Goal: Task Accomplishment & Management: Manage account settings

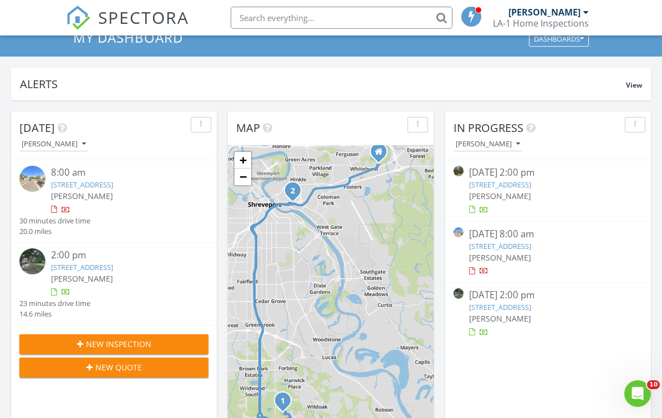
scroll to position [89, 0]
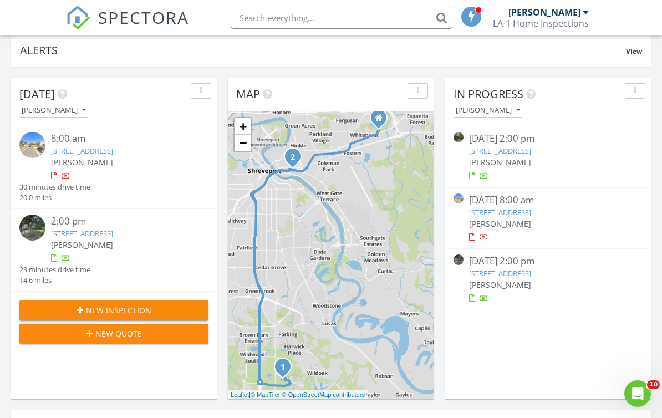
click at [84, 236] on link "1276 Delhi St, Bossier City, LA 71111" at bounding box center [82, 233] width 62 height 10
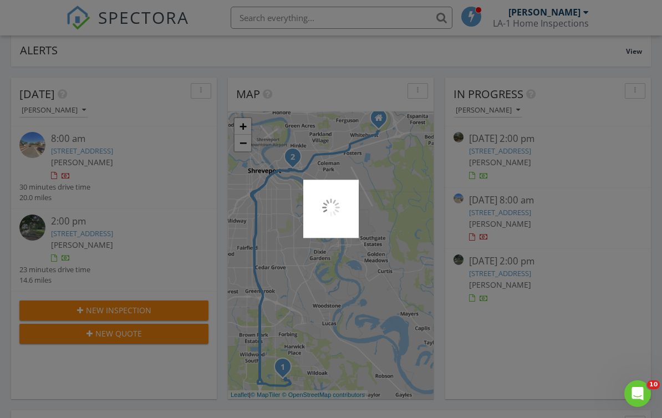
click at [82, 232] on div at bounding box center [331, 209] width 662 height 418
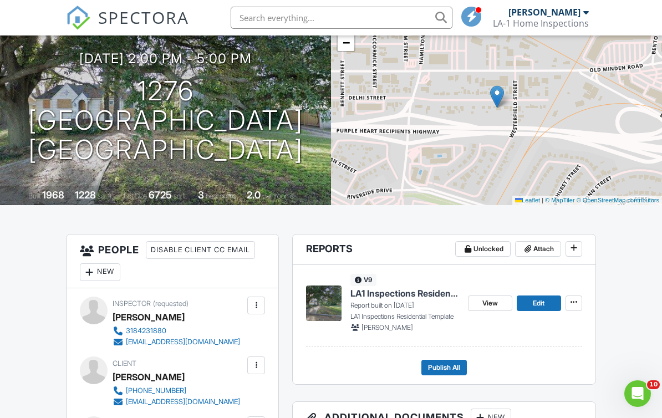
click at [541, 302] on span "Edit" at bounding box center [539, 303] width 12 height 11
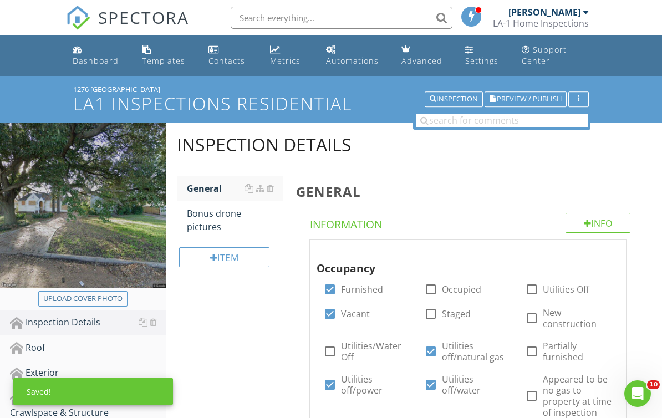
click at [98, 305] on button "Upload cover photo" at bounding box center [82, 299] width 89 height 16
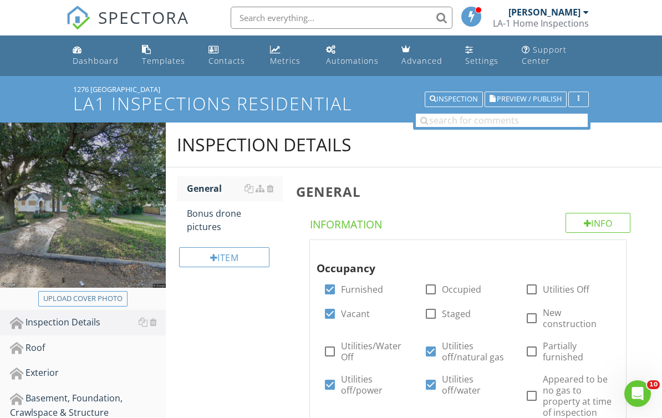
type input "C:\fakepath\IMG_6522.jpeg"
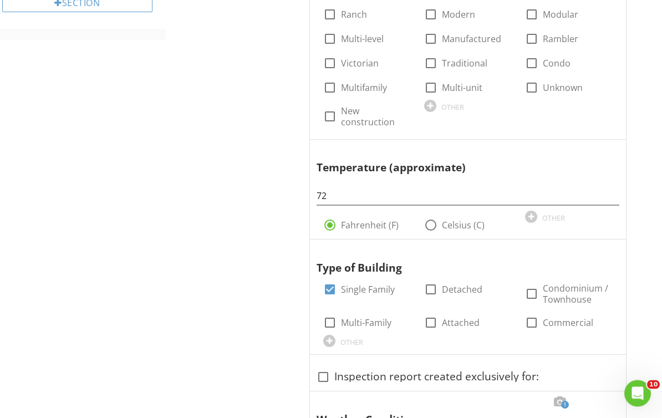
scroll to position [697, 0]
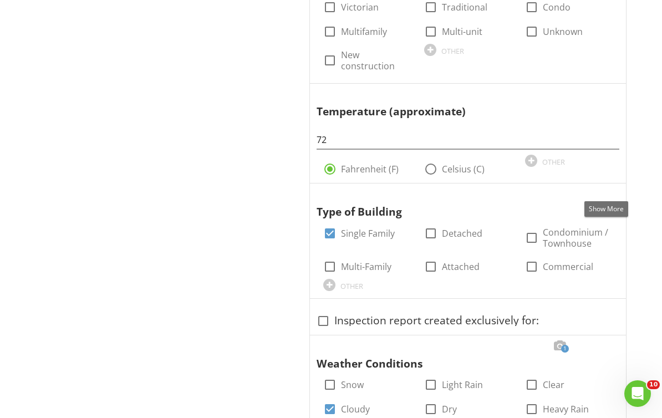
click at [608, 189] on div at bounding box center [605, 193] width 13 height 11
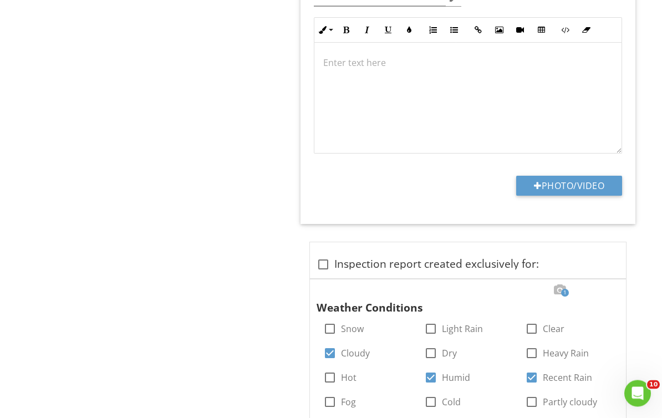
scroll to position [1057, 0]
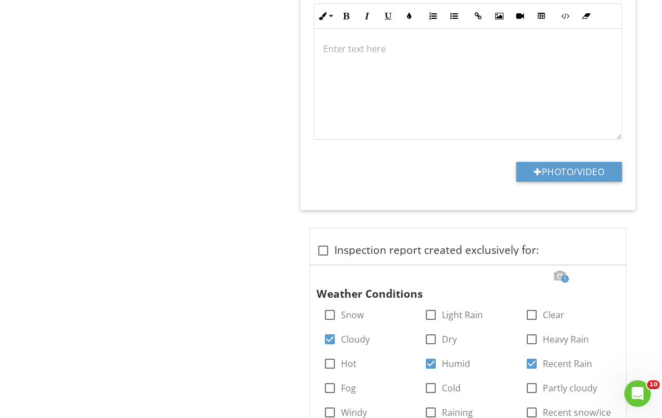
click at [595, 167] on button "Photo/Video" at bounding box center [569, 172] width 106 height 20
type input "C:\fakepath\2025-08-27-09-43-42-269.png"
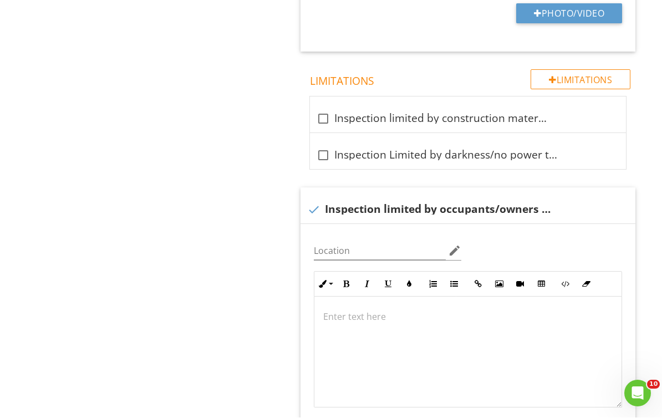
scroll to position [1844, 0]
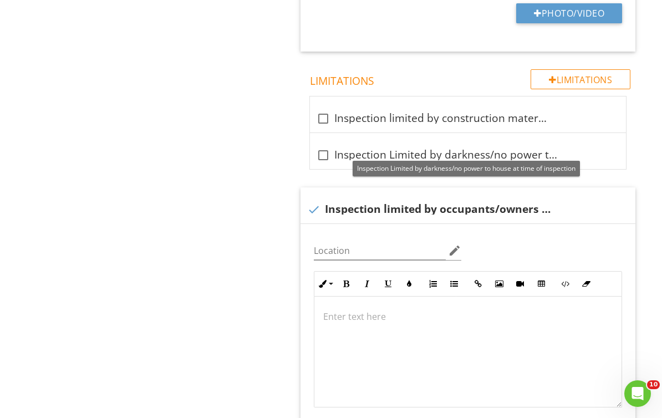
click at [324, 149] on div at bounding box center [323, 155] width 19 height 19
checkbox input "true"
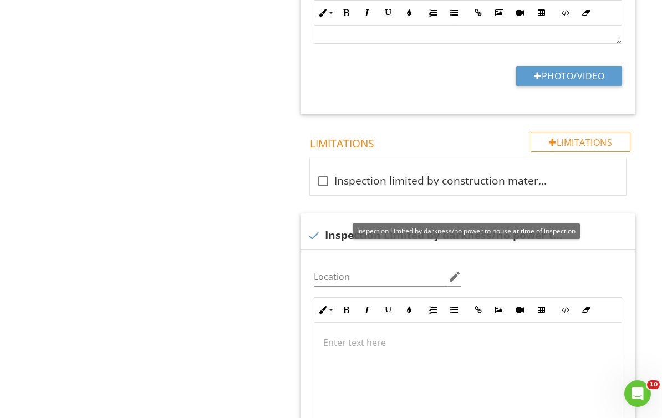
scroll to position [1860, 0]
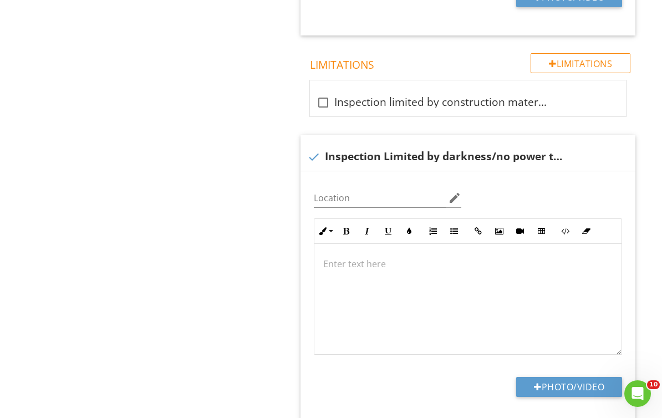
scroll to position [1894, 0]
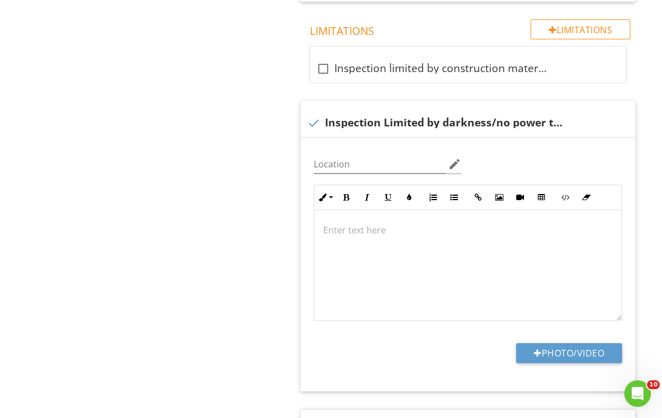
click at [362, 228] on p at bounding box center [467, 229] width 289 height 13
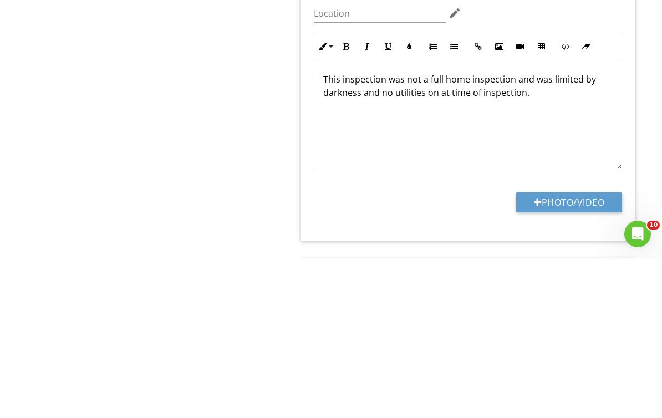
click at [355, 232] on p "This inspection was not a full home inspection and was limited by darkness and …" at bounding box center [467, 245] width 289 height 27
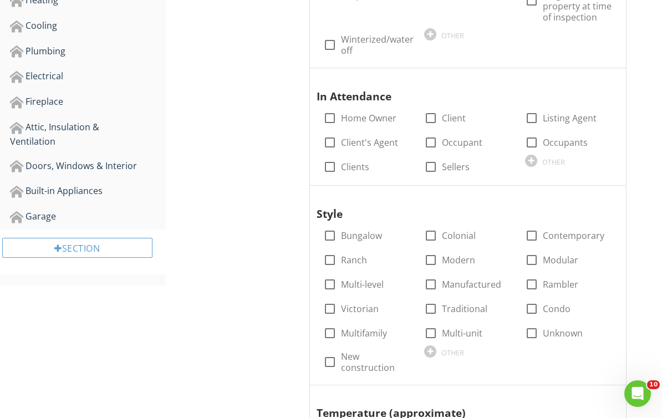
scroll to position [418, 0]
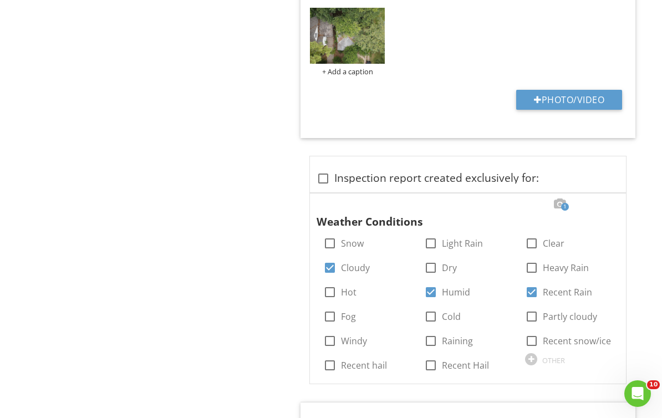
scroll to position [1193, 0]
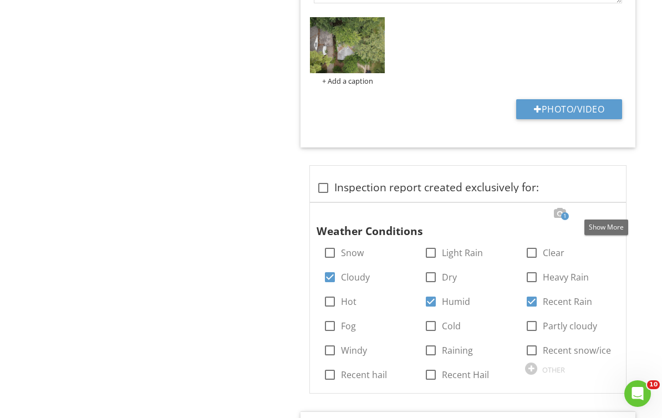
click at [608, 208] on div at bounding box center [605, 213] width 13 height 11
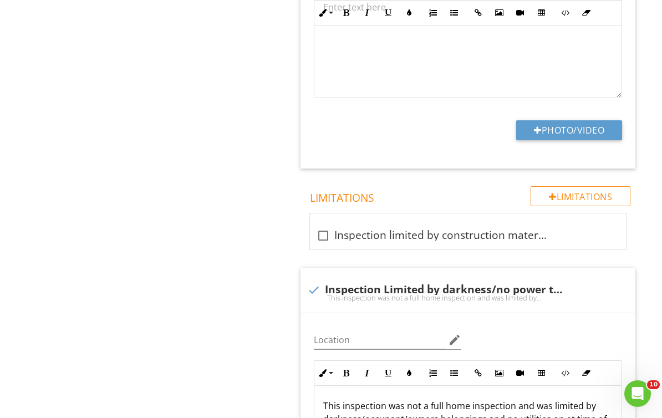
scroll to position [2170, 0]
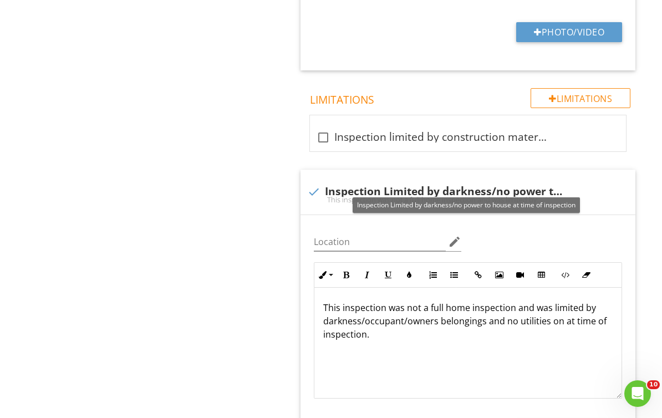
click at [507, 175] on div at bounding box center [506, 180] width 13 height 11
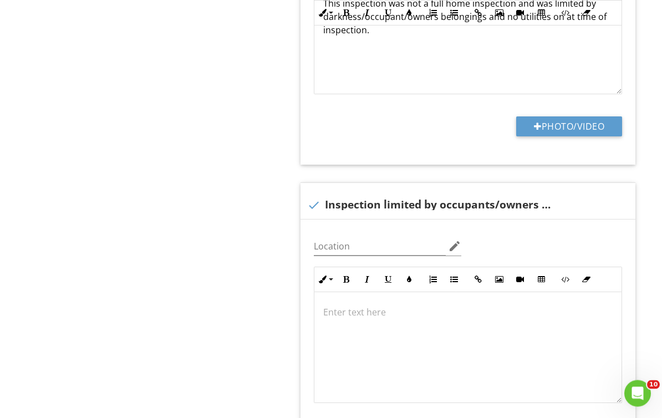
scroll to position [2520, 0]
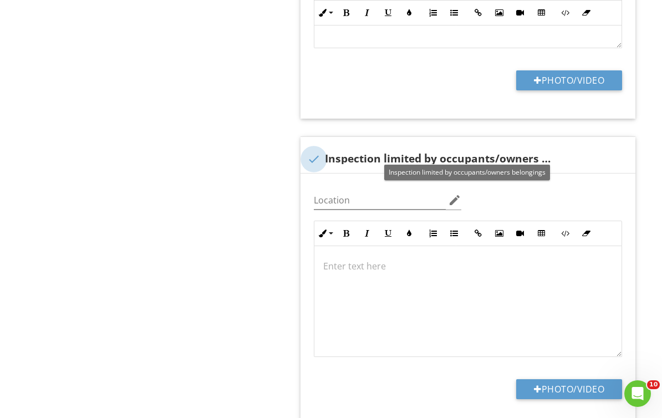
click at [317, 156] on div at bounding box center [313, 159] width 19 height 19
checkbox input "true"
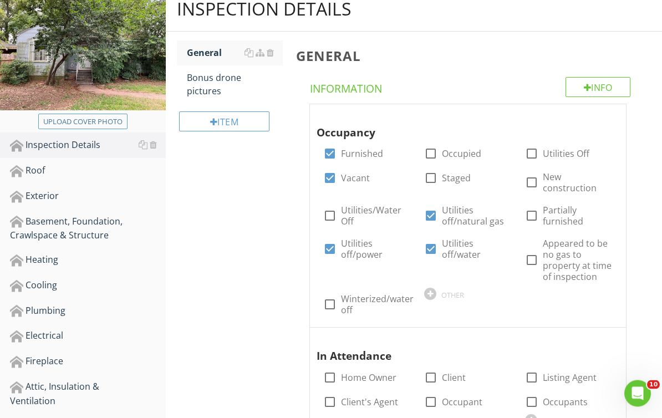
scroll to position [0, 0]
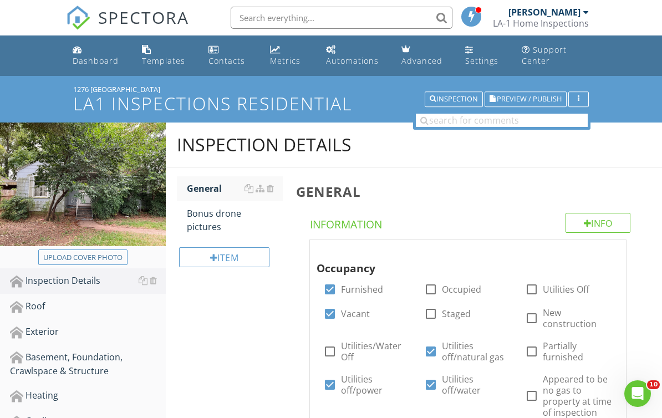
click at [226, 223] on div "Bonus drone pictures" at bounding box center [235, 220] width 96 height 27
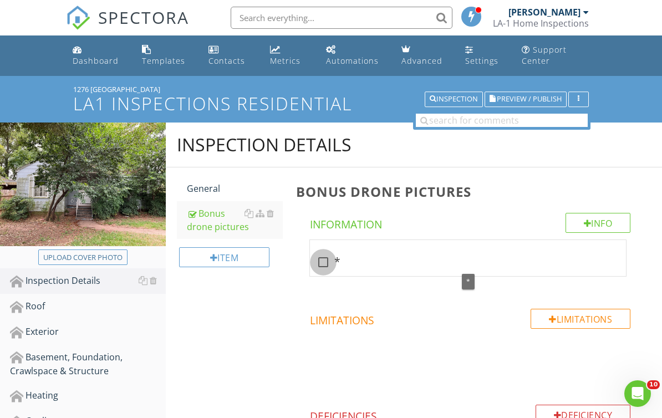
click at [326, 263] on div at bounding box center [323, 262] width 19 height 19
checkbox input "true"
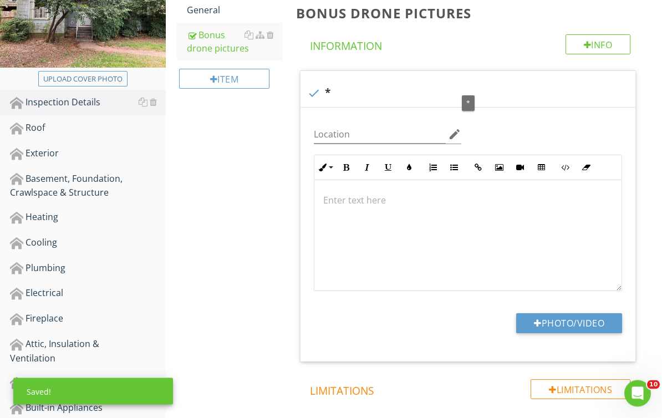
scroll to position [245, 0]
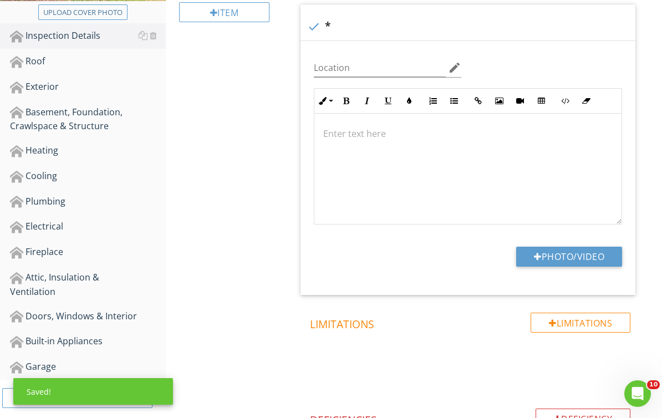
click at [591, 252] on button "Photo/Video" at bounding box center [569, 257] width 106 height 20
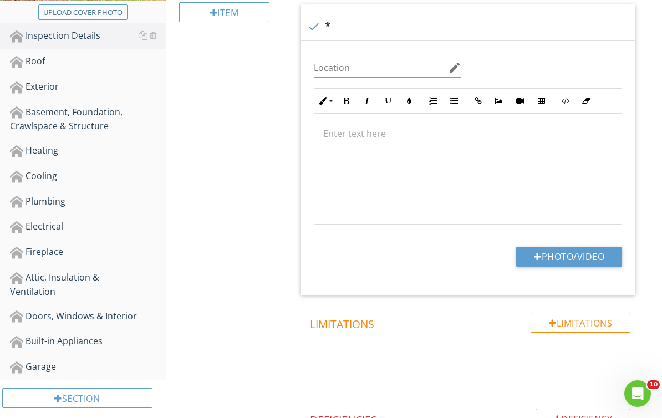
type input "C:\fakepath\2025-08-27-09-43-37-702.png"
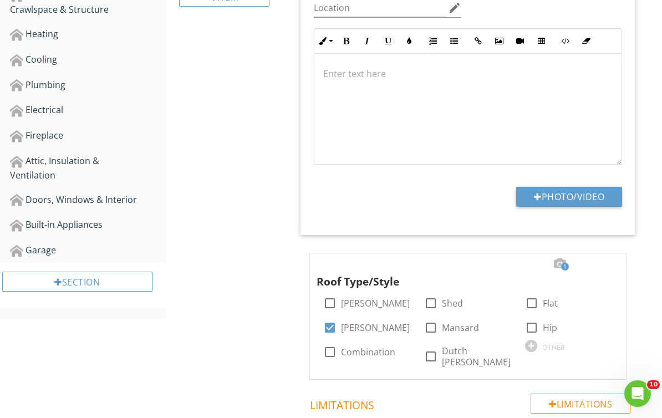
type input "C:\fakepath\IMG_3727.JPG"
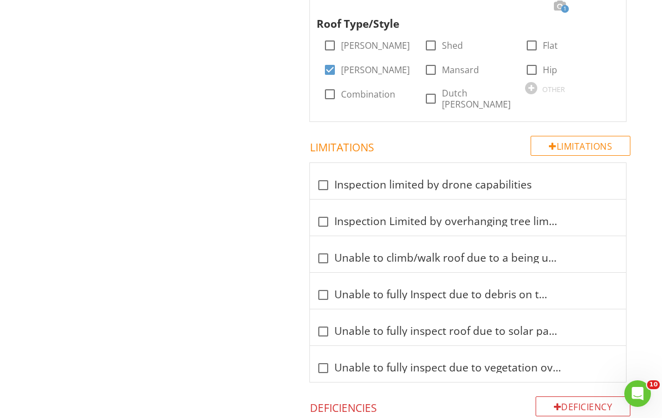
scroll to position [749, 0]
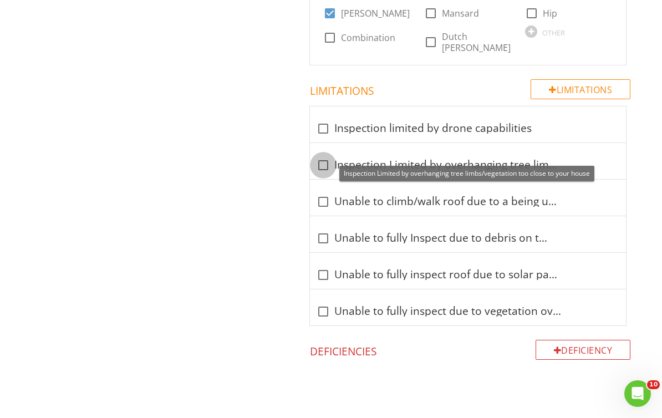
click at [330, 156] on div at bounding box center [323, 165] width 19 height 19
checkbox input "true"
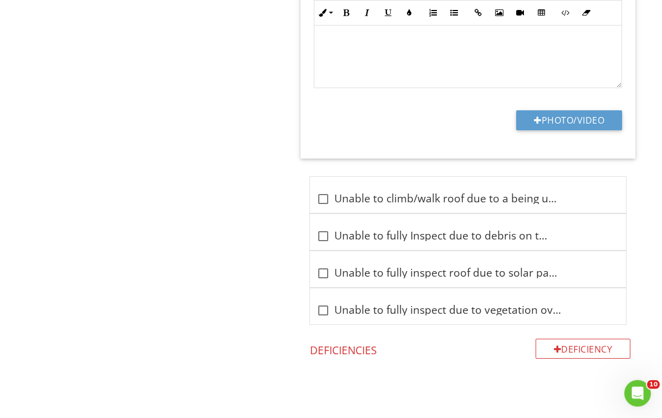
scroll to position [1041, 0]
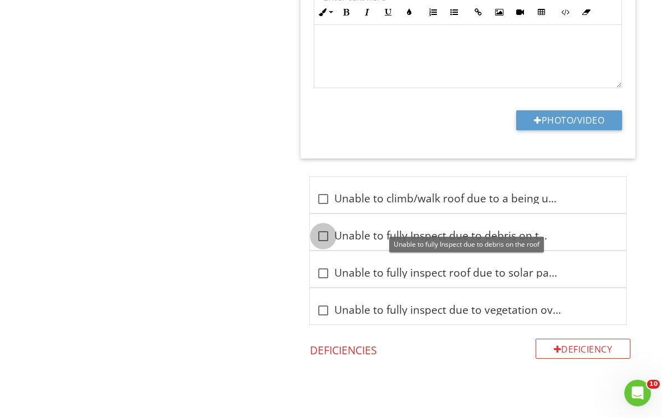
click at [324, 228] on div at bounding box center [323, 236] width 19 height 19
checkbox input "true"
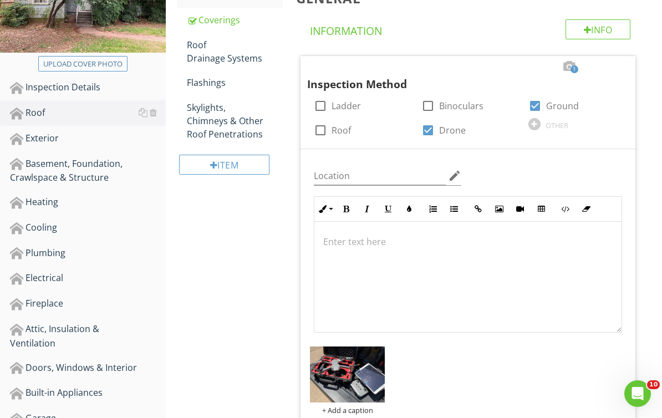
scroll to position [0, 0]
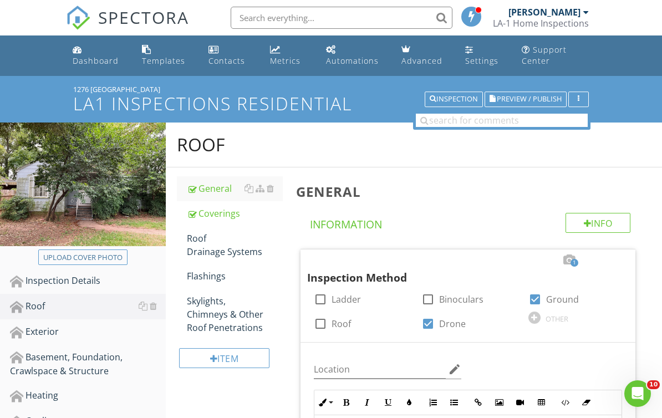
click at [231, 213] on div "Coverings" at bounding box center [235, 213] width 96 height 13
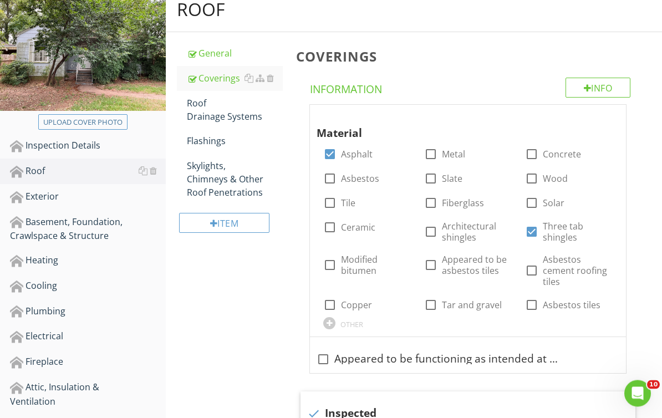
scroll to position [135, 0]
click at [608, 112] on div at bounding box center [605, 115] width 13 height 11
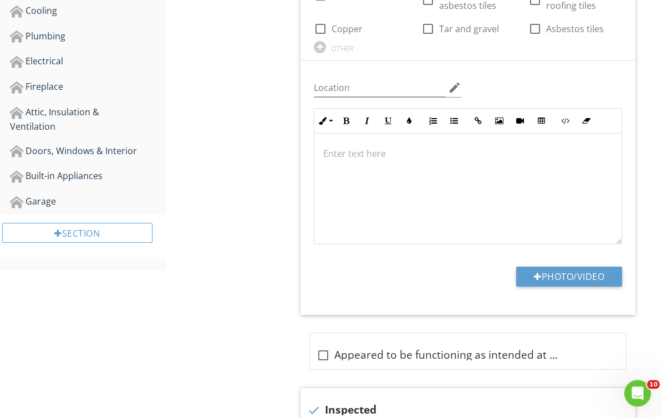
scroll to position [410, 0]
click at [591, 274] on button "Photo/Video" at bounding box center [569, 277] width 106 height 20
type input "C:\fakepath\2025-08-27-09-45-48-948.png"
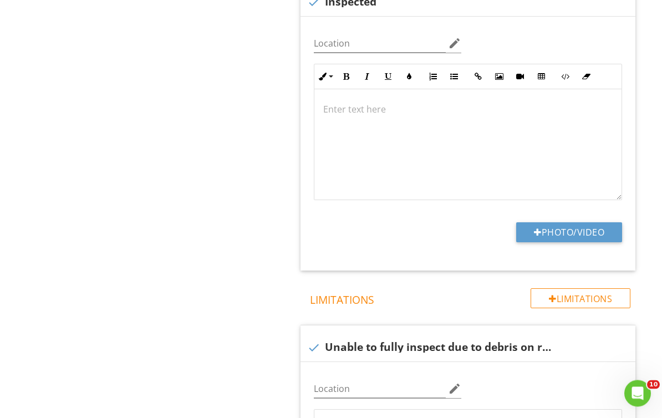
scroll to position [892, 0]
click at [596, 229] on button "Photo/Video" at bounding box center [569, 232] width 106 height 20
type input "C:\fakepath\2025-08-27-09-46-21-452.png"
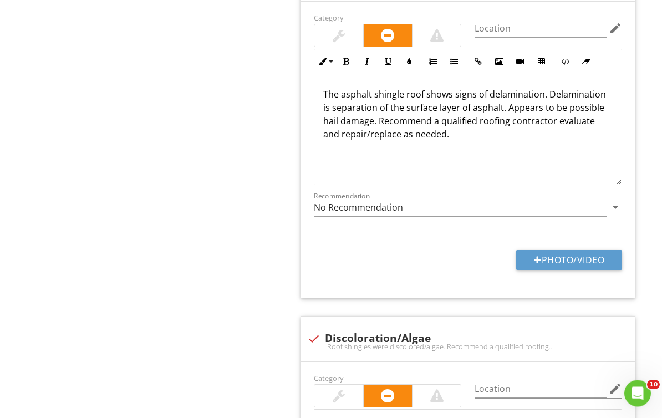
scroll to position [2242, 0]
click at [603, 255] on button "Photo/Video" at bounding box center [569, 260] width 106 height 20
type input "C:\fakepath\2025-08-27-09-46-53-991.png"
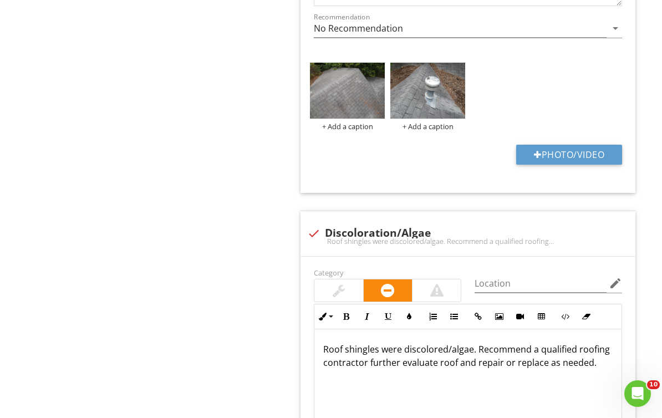
scroll to position [2484, 0]
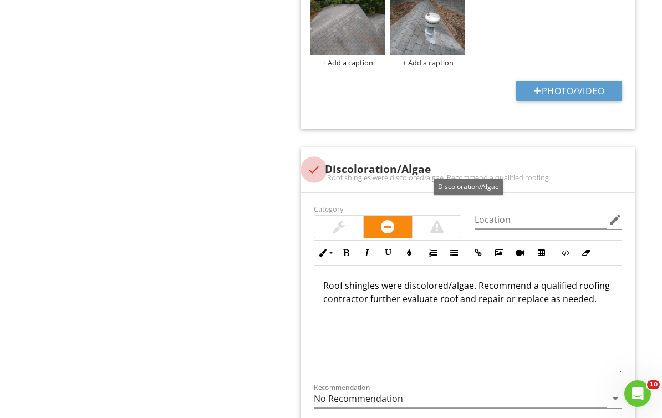
click at [318, 168] on div at bounding box center [313, 169] width 19 height 19
checkbox input "true"
type textarea "<p>Roof shingles were discolored/algae. Recommend a qualified roofing contracto…"
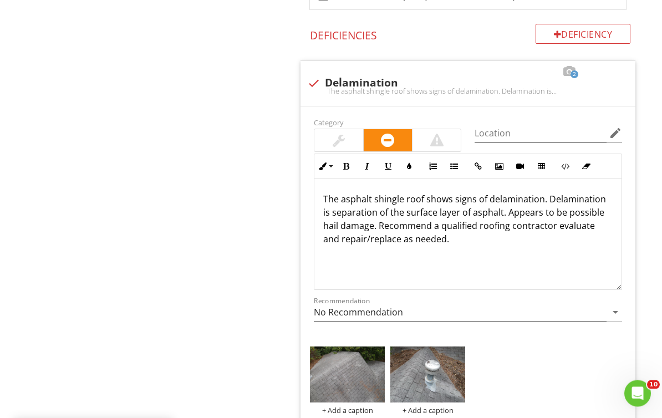
scroll to position [2117, 0]
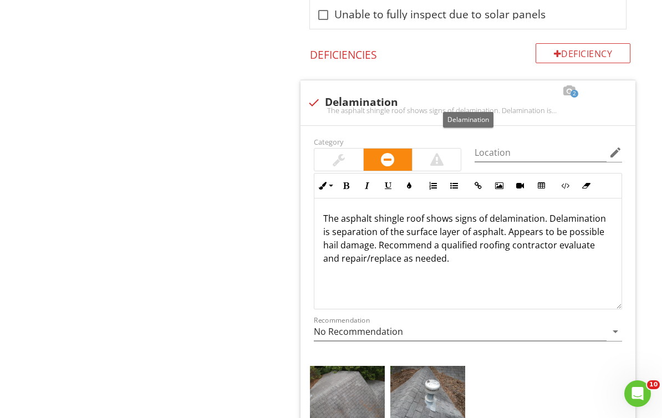
click at [493, 91] on div at bounding box center [490, 90] width 13 height 11
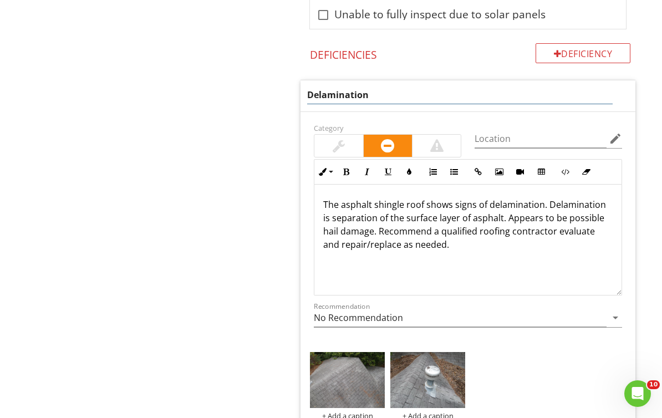
click at [432, 92] on input "Delamination" at bounding box center [459, 95] width 305 height 18
type input "Delamination/general damage"
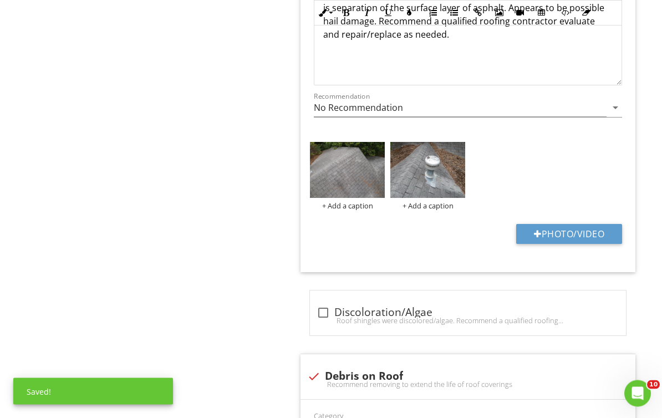
scroll to position [2341, 0]
click at [589, 231] on button "Photo/Video" at bounding box center [569, 234] width 106 height 20
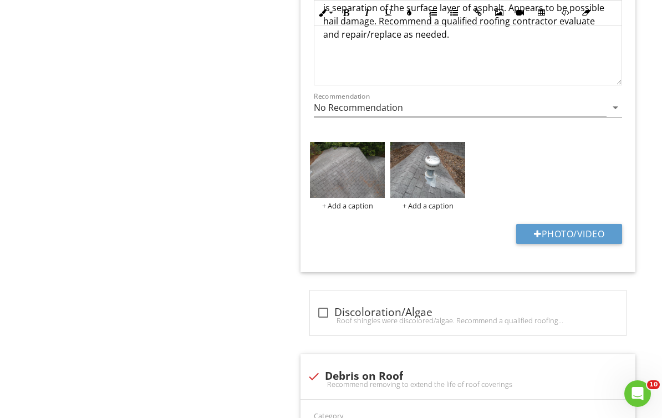
type input "C:\fakepath\2025-08-27-09-50-30-606.png"
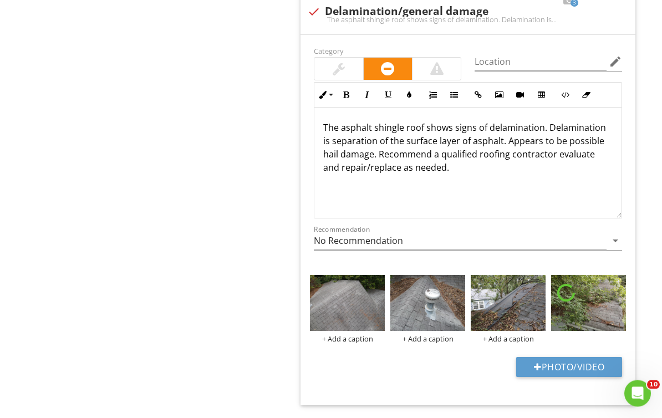
scroll to position [2167, 0]
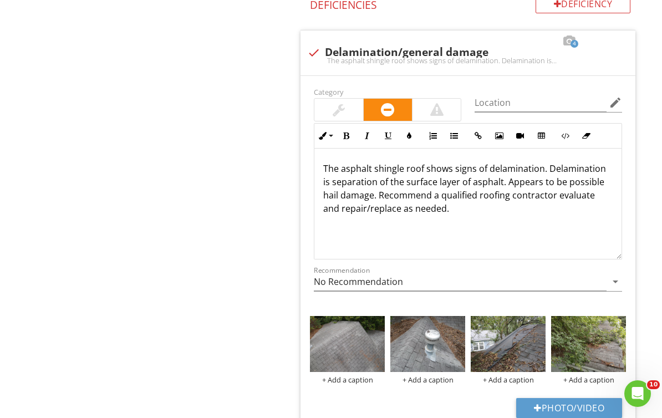
click at [443, 105] on div at bounding box center [436, 109] width 13 height 13
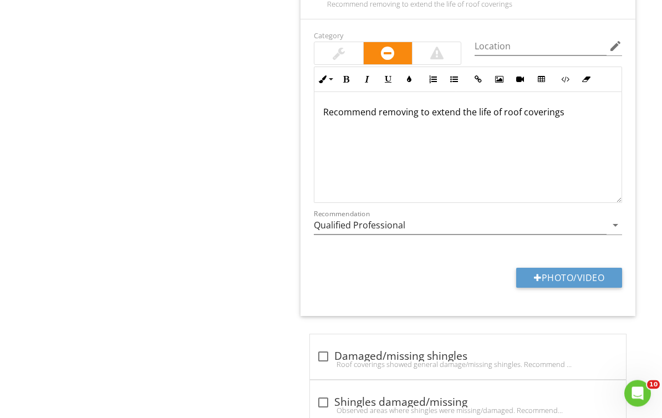
scroll to position [2772, 0]
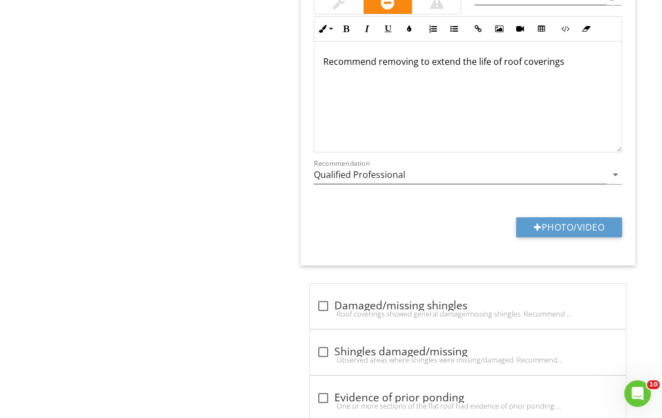
click at [595, 225] on button "Photo/Video" at bounding box center [569, 227] width 106 height 20
type input "C:\fakepath\2025-08-27-09-47-16-299.png"
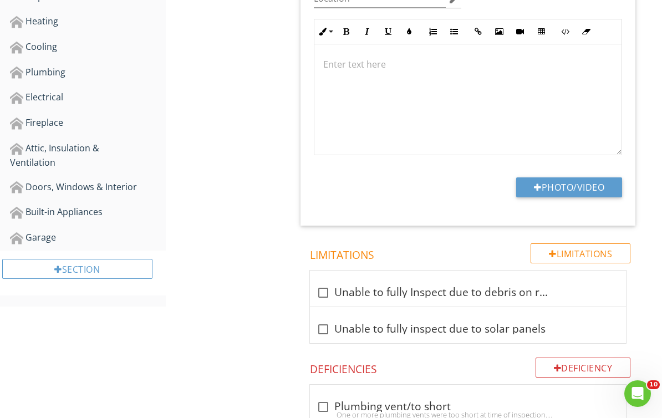
type input "C:\fakepath\2025-08-27-09-47-14-215.png"
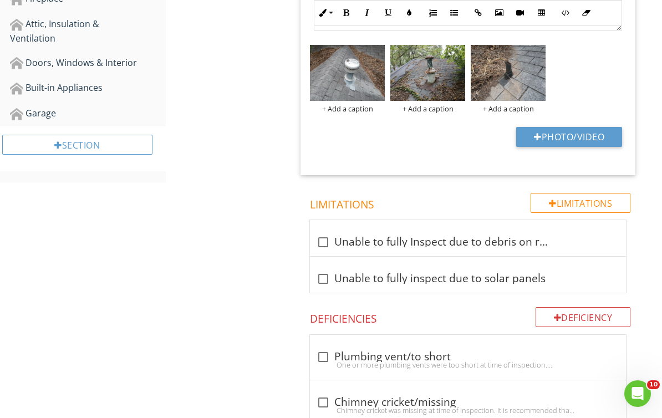
scroll to position [617, 0]
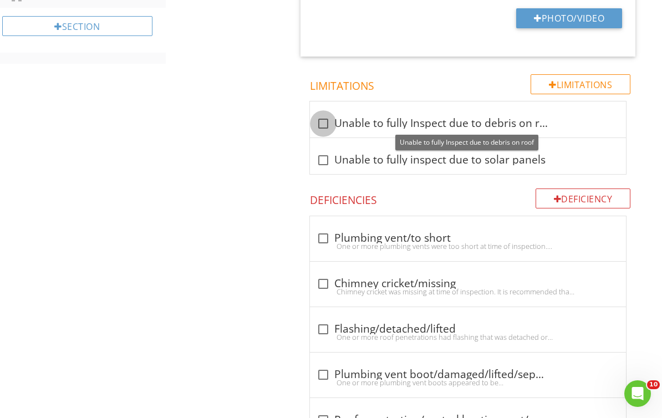
click at [331, 126] on div at bounding box center [323, 123] width 19 height 19
checkbox input "true"
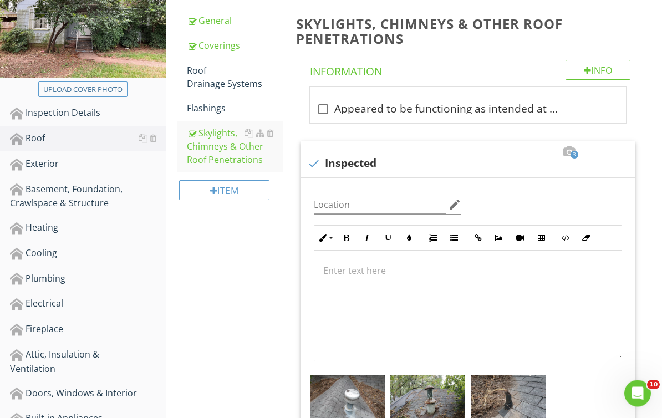
scroll to position [182, 0]
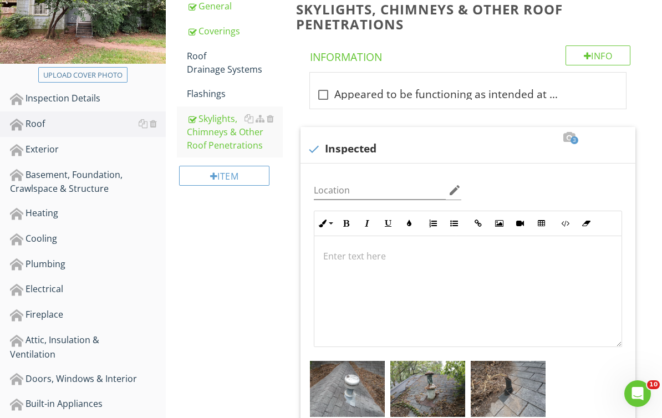
click at [93, 151] on div "Exterior" at bounding box center [88, 149] width 156 height 14
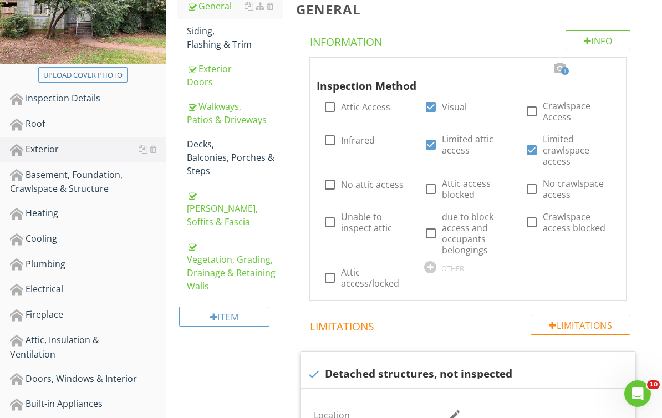
click at [247, 260] on div "Vegetation, Grading, Drainage & Retaining Walls" at bounding box center [235, 265] width 96 height 53
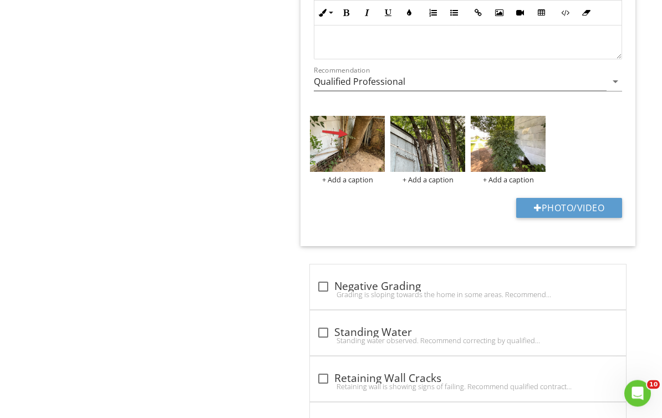
scroll to position [1135, 0]
click at [587, 204] on button "Photo/Video" at bounding box center [569, 208] width 106 height 20
type input "C:\fakepath\2025-08-27-09-48-48-486.png"
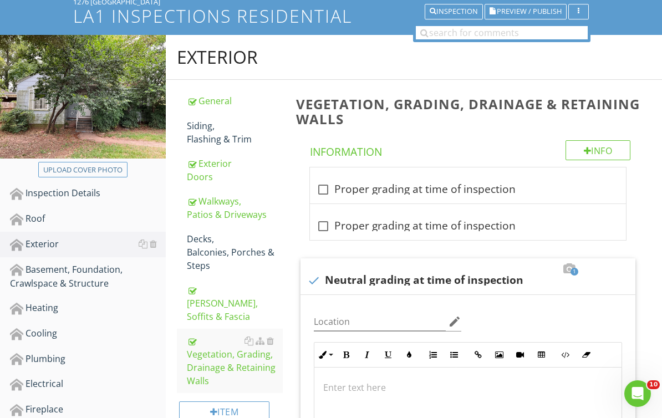
scroll to position [114, 0]
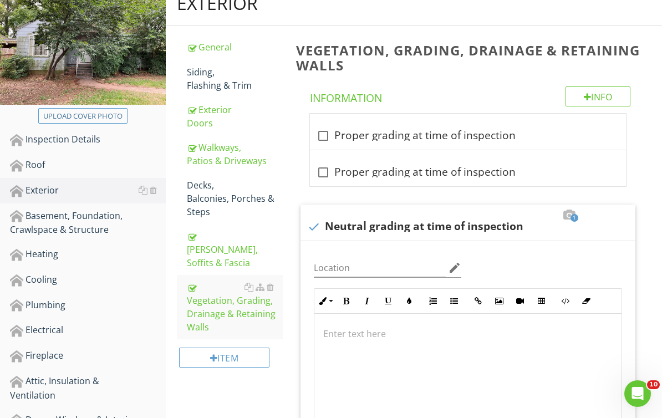
scroll to position [167, 0]
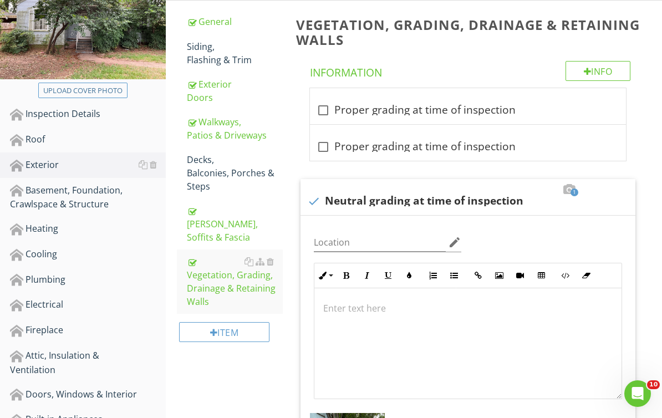
click at [83, 257] on div "Cooling" at bounding box center [88, 254] width 156 height 14
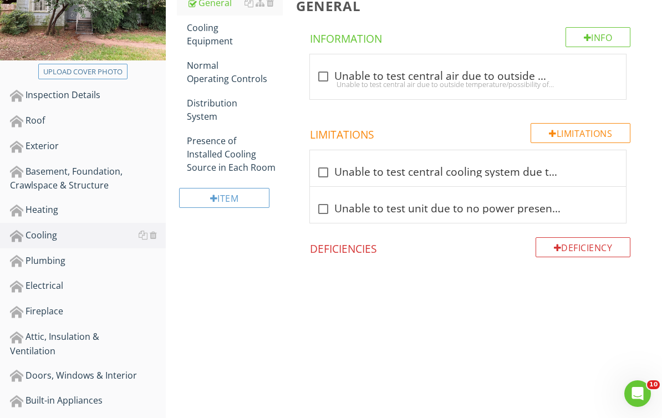
scroll to position [218, 0]
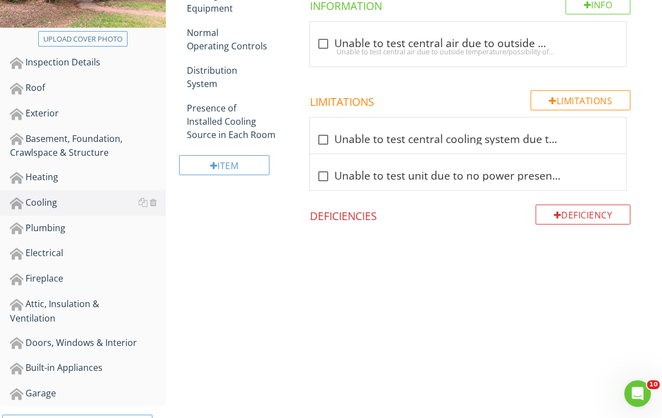
click at [607, 213] on div "Deficiency" at bounding box center [582, 214] width 95 height 20
click at [646, 212] on div at bounding box center [331, 209] width 662 height 418
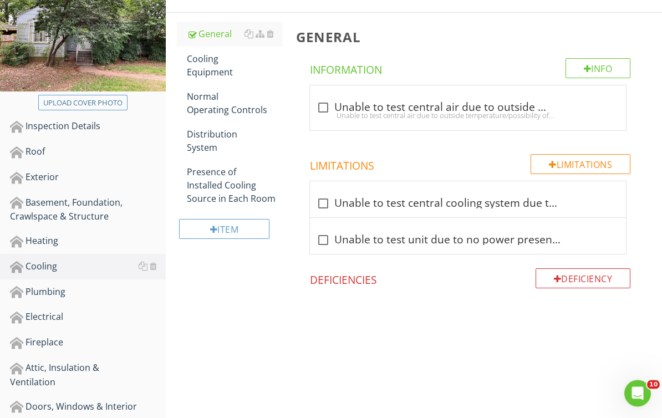
click at [595, 162] on div "Limitations" at bounding box center [580, 165] width 100 height 20
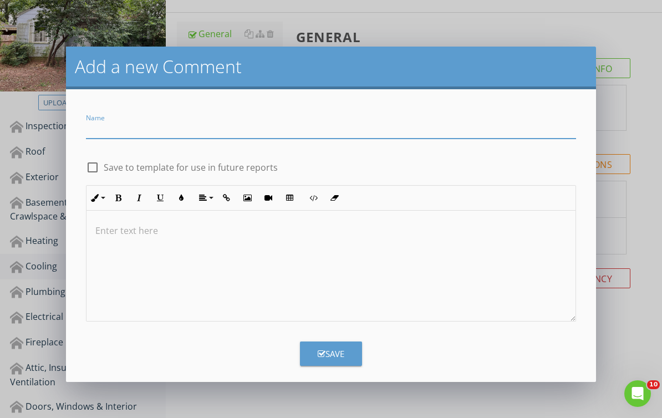
click at [511, 130] on input "Name" at bounding box center [330, 129] width 489 height 18
type input "No condenser/cooling system noted at time of inspection"
click at [348, 358] on button "Save" at bounding box center [331, 353] width 62 height 24
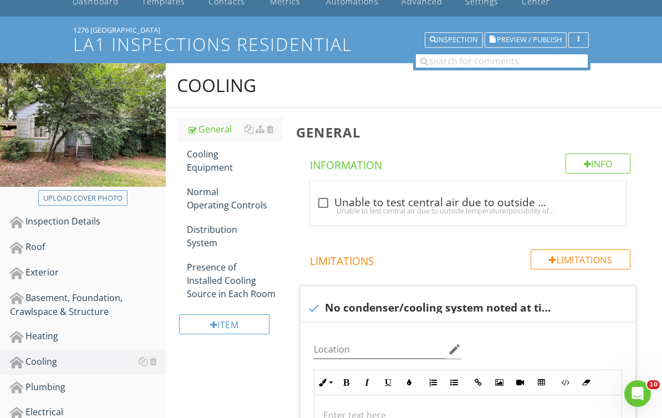
scroll to position [0, 0]
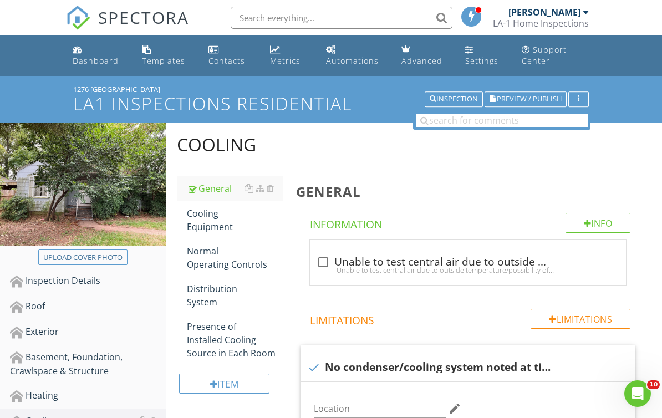
click at [539, 106] on button "Preview / Publish" at bounding box center [525, 99] width 82 height 16
click at [543, 100] on span "Preview / Publish" at bounding box center [529, 99] width 65 height 7
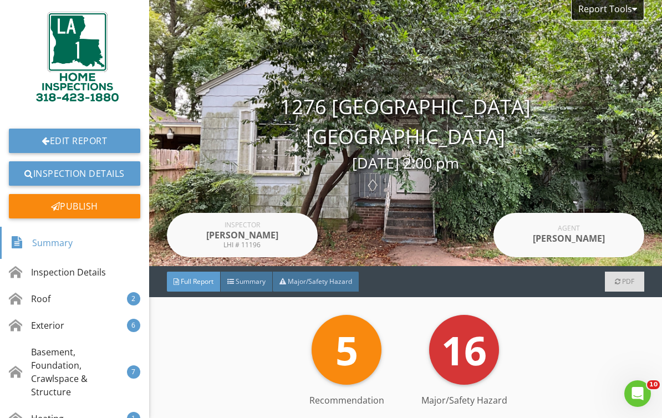
click at [103, 140] on link "Edit Report" at bounding box center [74, 141] width 131 height 24
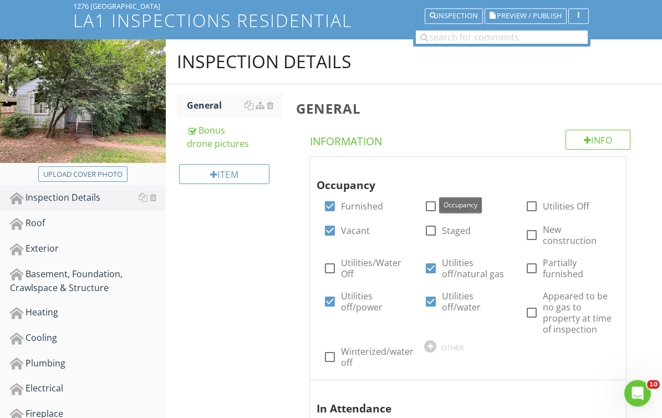
scroll to position [83, 0]
click at [605, 168] on div at bounding box center [605, 167] width 13 height 11
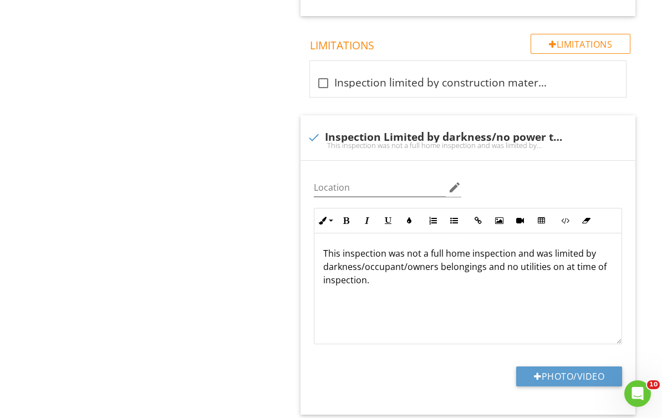
scroll to position [1851, 0]
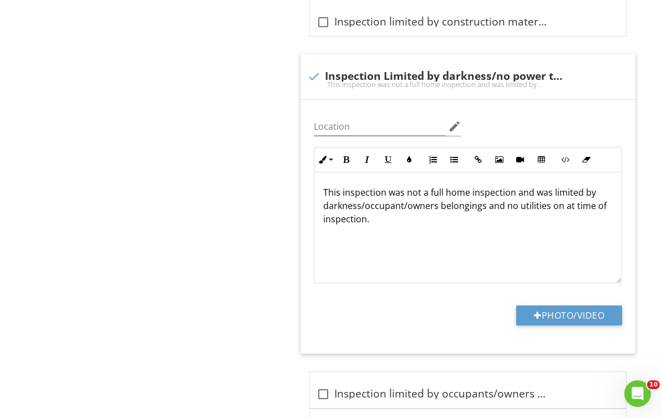
click at [403, 219] on div "This inspection was not a full home inspection and was limited by darkness/occu…" at bounding box center [467, 227] width 307 height 111
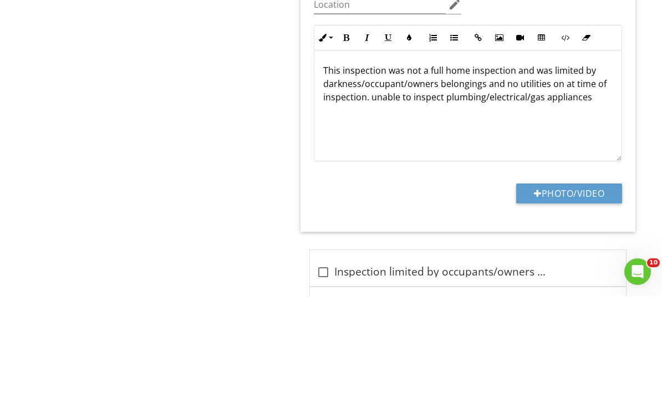
click at [370, 186] on p "This inspection was not a full home inspection and was limited by darkness/occu…" at bounding box center [467, 206] width 289 height 40
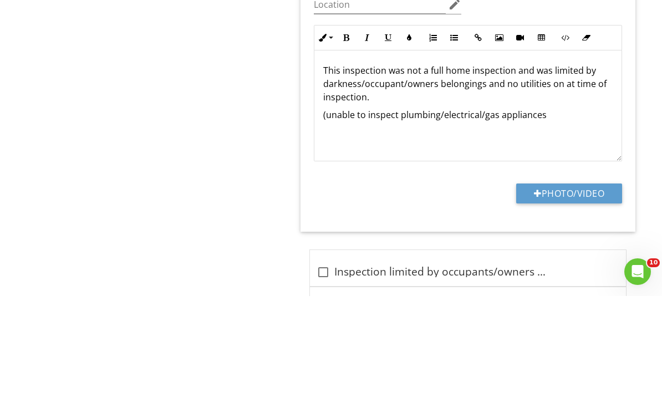
click at [548, 230] on p "(unable to inspect plumbing/electrical/gas appliances" at bounding box center [467, 236] width 289 height 13
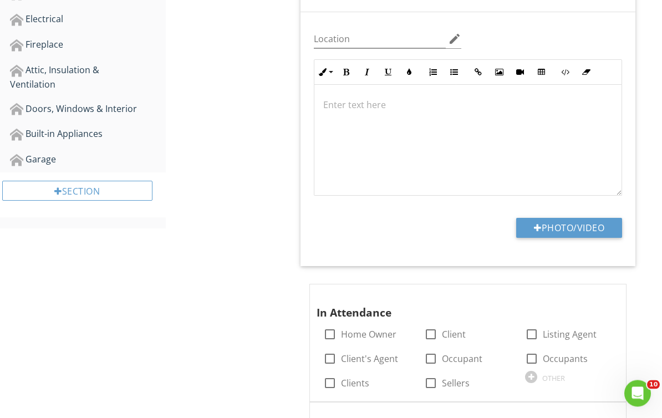
scroll to position [0, 0]
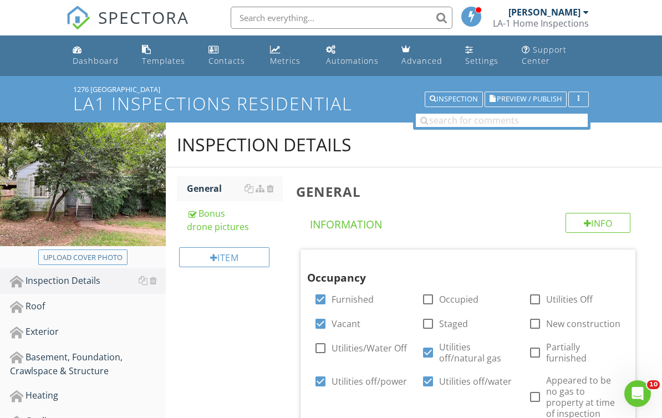
click at [542, 100] on span "Preview / Publish" at bounding box center [529, 99] width 65 height 7
click at [543, 102] on span "Preview / Publish" at bounding box center [529, 99] width 65 height 7
click at [102, 59] on div "Dashboard" at bounding box center [96, 60] width 46 height 11
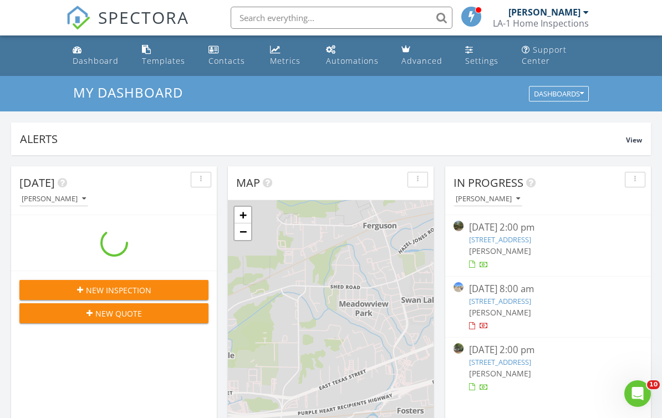
scroll to position [1009, 662]
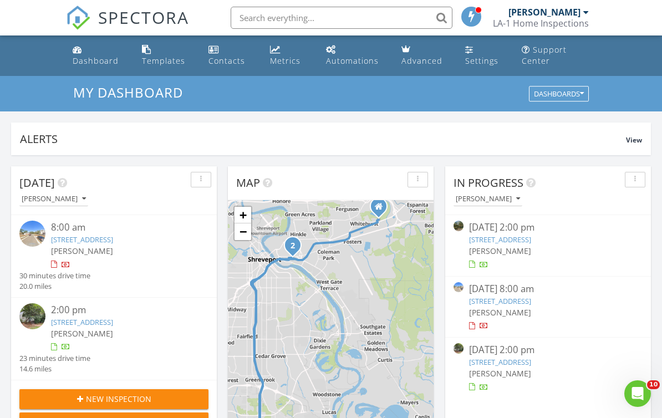
click at [113, 322] on link "[STREET_ADDRESS]" at bounding box center [82, 322] width 62 height 10
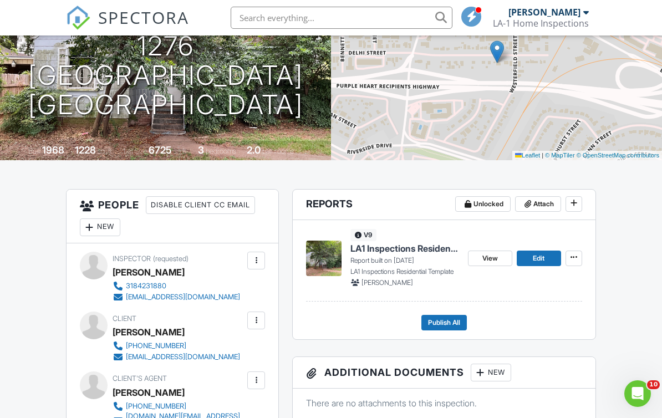
click at [494, 262] on span "View" at bounding box center [490, 258] width 16 height 11
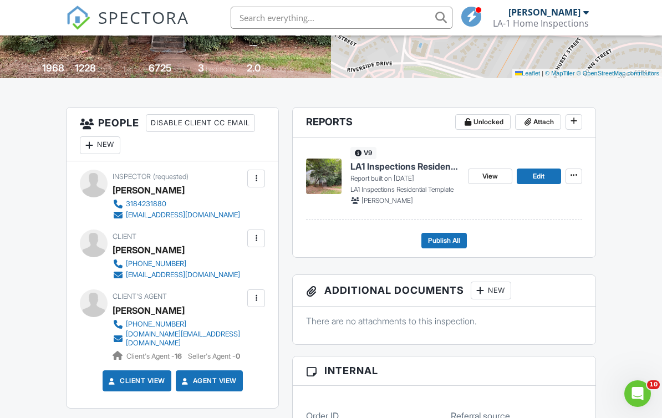
scroll to position [244, 0]
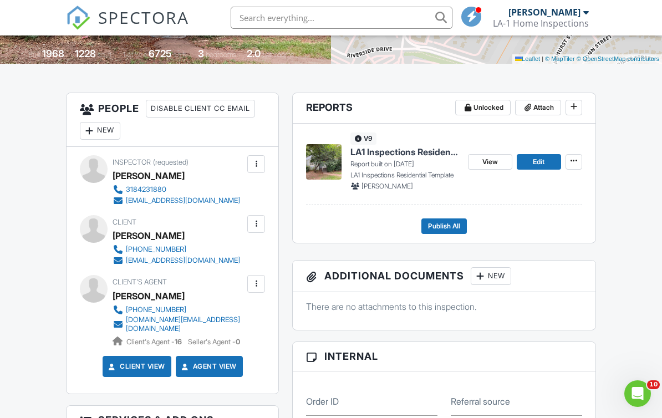
click at [544, 161] on span "Edit" at bounding box center [539, 161] width 12 height 11
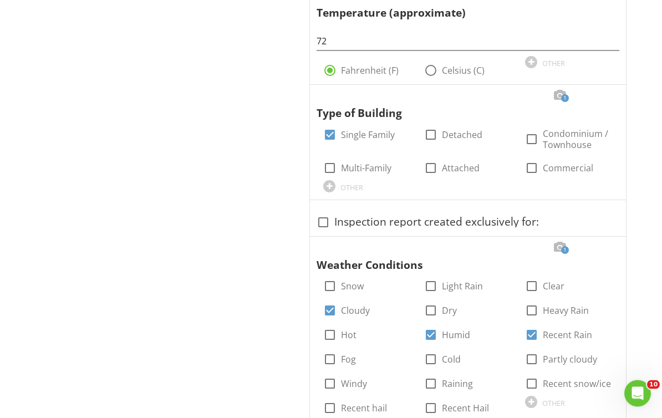
scroll to position [836, 0]
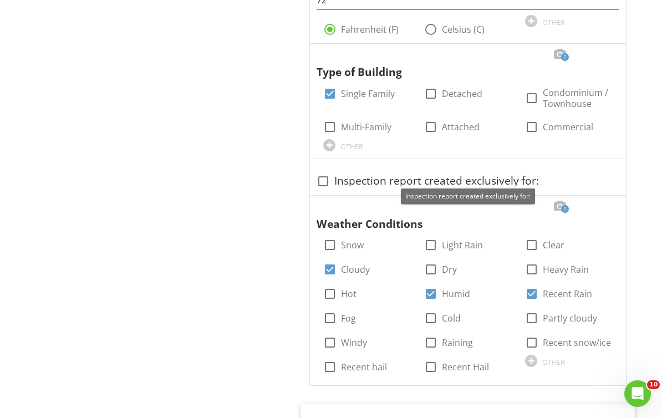
click at [328, 178] on div at bounding box center [323, 181] width 19 height 19
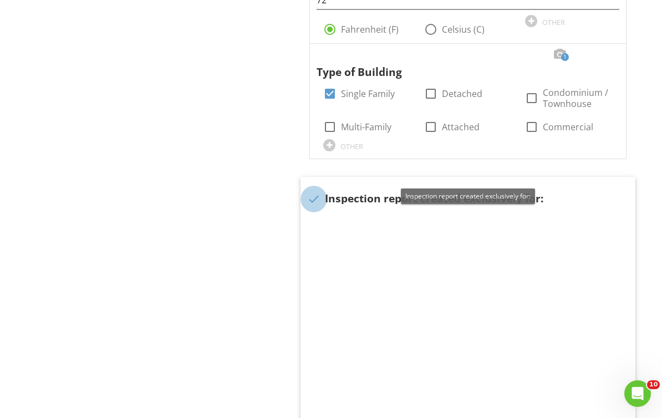
checkbox input "true"
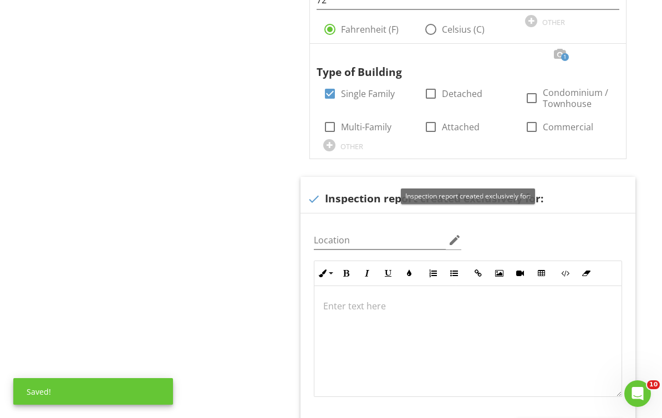
click at [501, 186] on div at bounding box center [506, 187] width 13 height 11
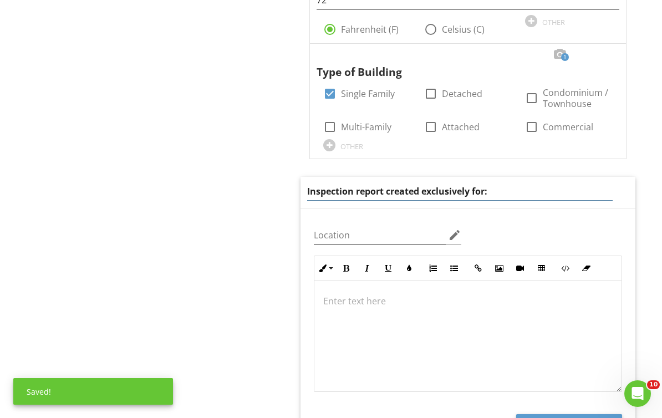
click at [528, 184] on input "Inspection report created exclusively for:" at bounding box center [459, 191] width 305 height 18
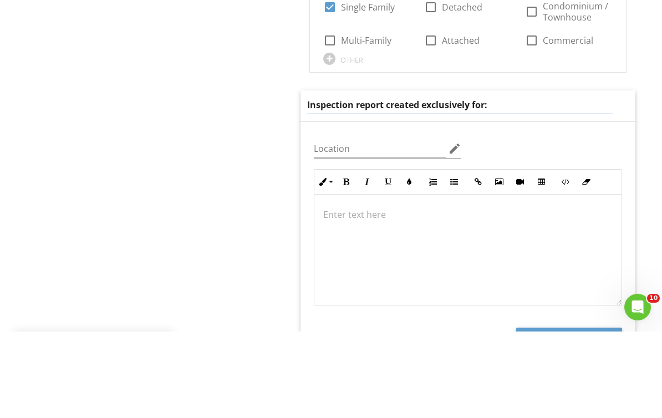
click at [552, 182] on input "Inspection report created exclusively for:" at bounding box center [459, 191] width 305 height 18
paste input "Jonathan Martinez"
type input "Inspection report created exclusively for: [PERSON_NAME]"
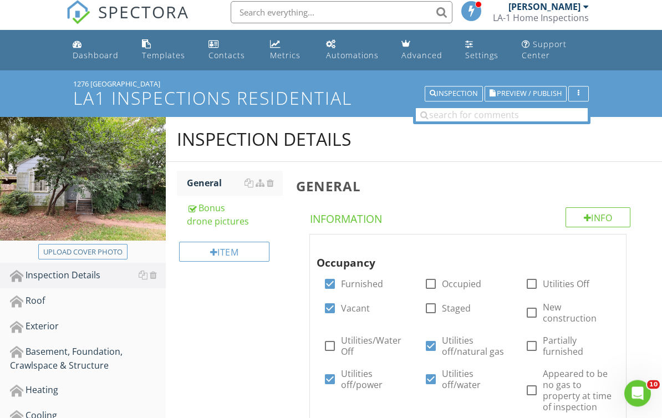
scroll to position [0, 0]
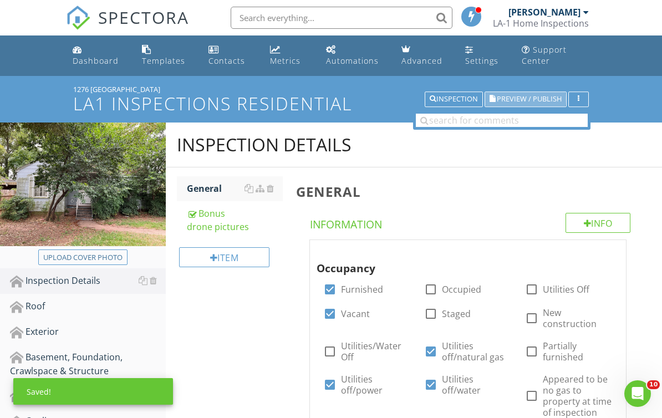
click at [543, 103] on span "Preview / Publish" at bounding box center [529, 99] width 65 height 7
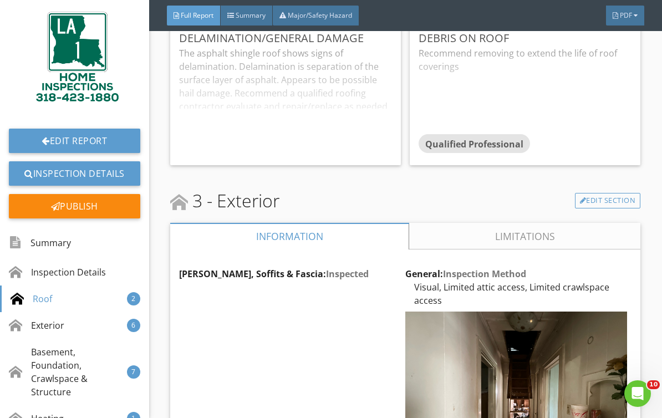
scroll to position [2241, 0]
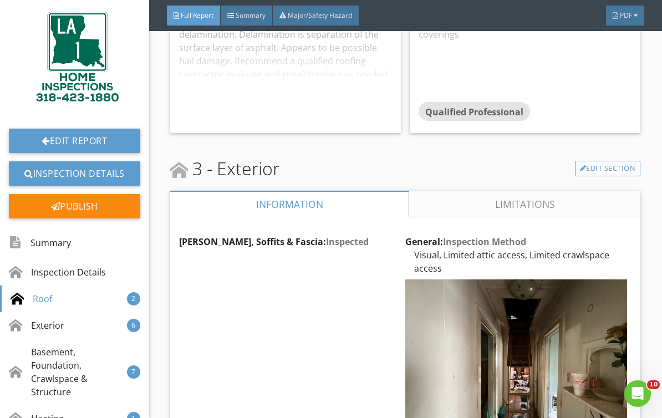
click at [44, 144] on div at bounding box center [46, 140] width 8 height 9
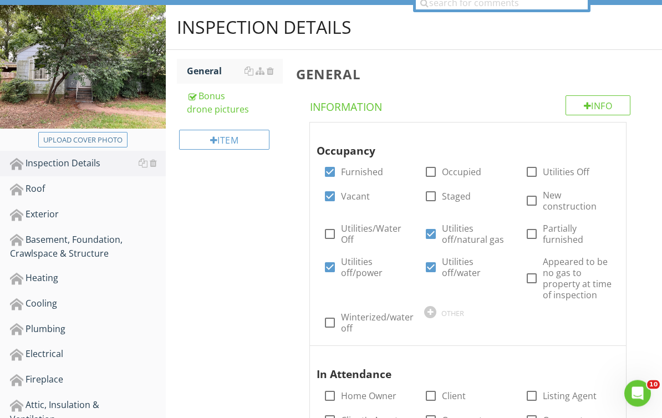
scroll to position [142, 0]
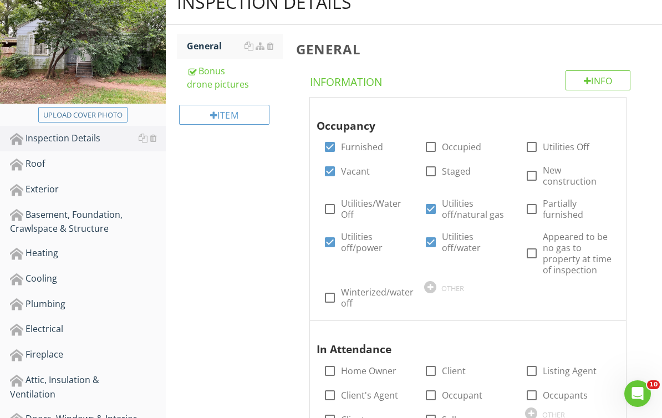
click at [37, 189] on div "Exterior" at bounding box center [88, 189] width 156 height 14
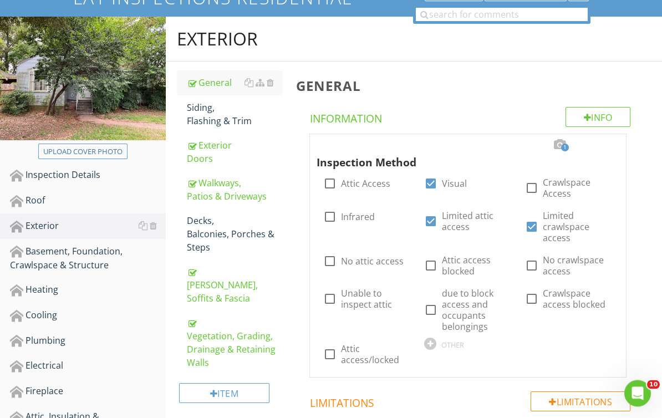
scroll to position [106, 0]
click at [202, 280] on div "[PERSON_NAME], Soffits & Fascia" at bounding box center [235, 285] width 96 height 40
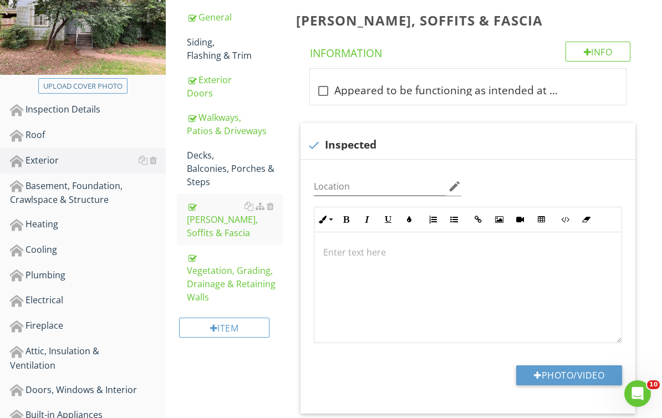
scroll to position [270, 0]
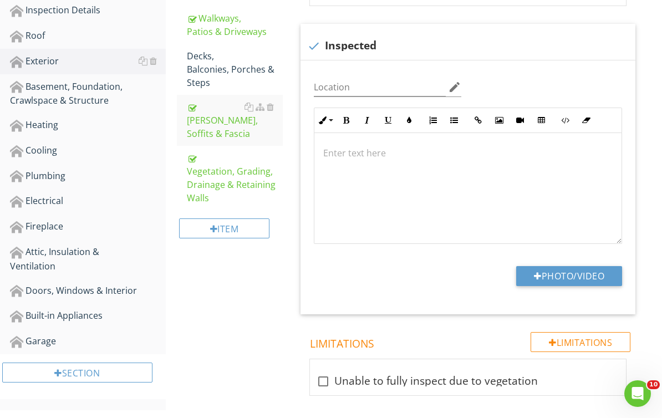
click at [602, 274] on button "Photo/Video" at bounding box center [569, 276] width 106 height 20
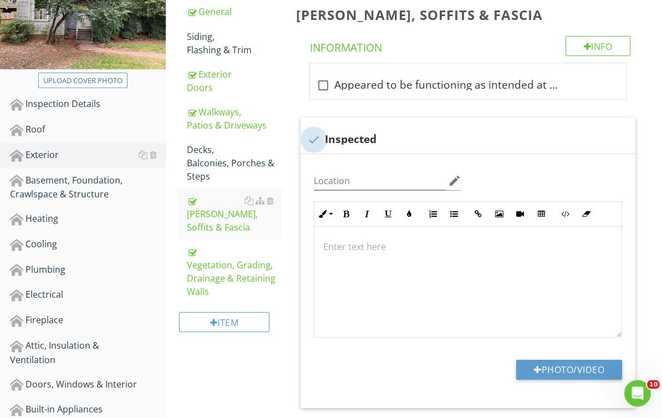
scroll to position [177, 0]
click at [315, 139] on div at bounding box center [313, 139] width 19 height 19
checkbox input "true"
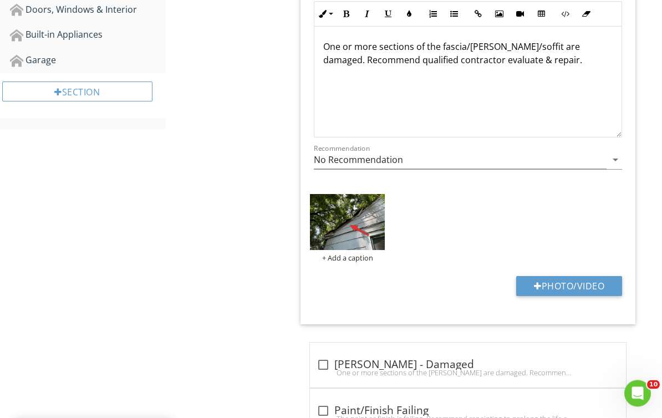
scroll to position [551, 0]
click at [601, 284] on button "Photo/Video" at bounding box center [569, 286] width 106 height 20
type input "C:\fakepath\2025-08-27-09-46-13-997.png"
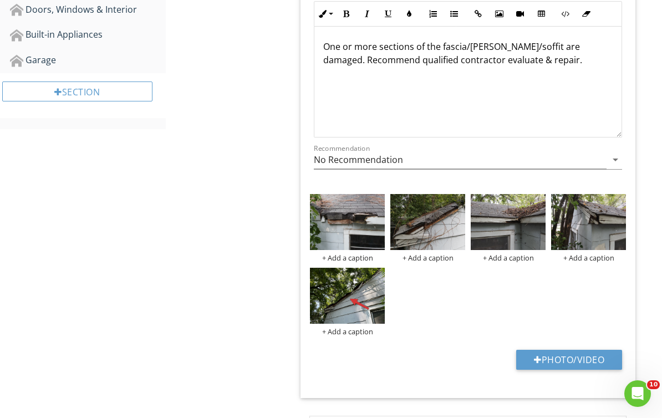
click at [362, 303] on img at bounding box center [347, 296] width 75 height 56
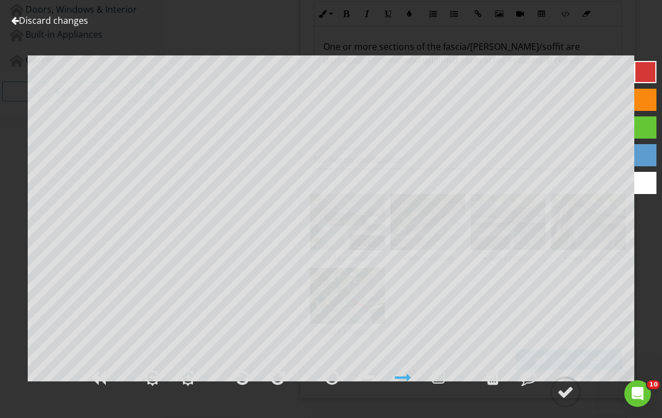
click at [495, 386] on div at bounding box center [492, 377] width 13 height 17
click at [70, 23] on link "Discard changes" at bounding box center [49, 20] width 77 height 12
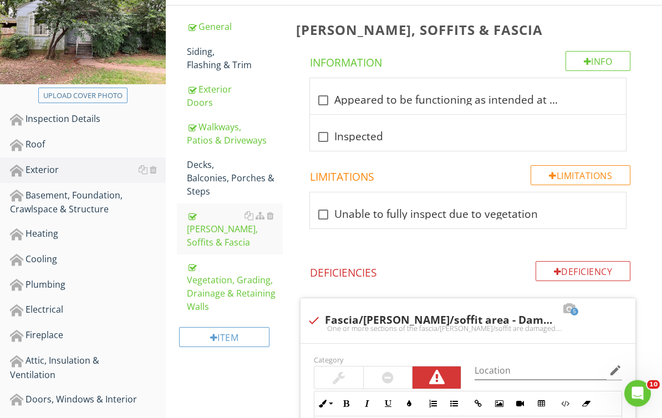
scroll to position [144, 0]
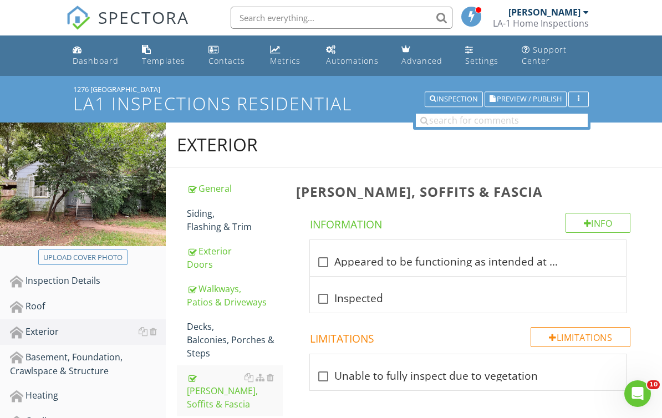
click at [540, 105] on button "Preview / Publish" at bounding box center [525, 99] width 82 height 16
click at [550, 100] on span "Preview / Publish" at bounding box center [529, 99] width 65 height 7
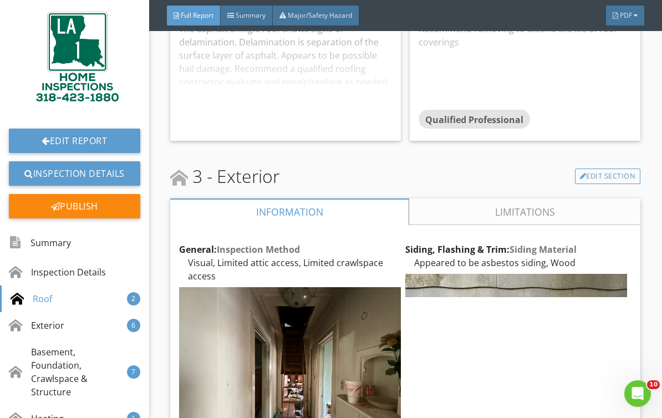
scroll to position [2352, 0]
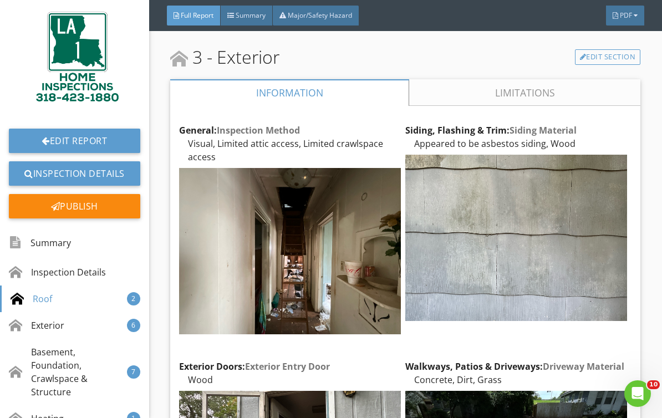
click at [0, 0] on div "Edit" at bounding box center [0, 0] width 0 height 0
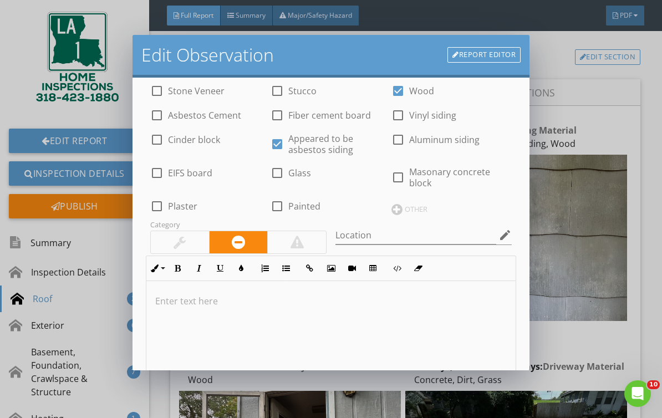
scroll to position [214, 0]
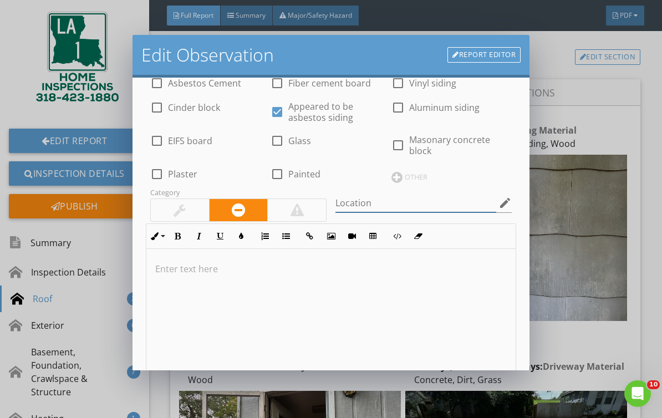
click at [463, 200] on input "Location" at bounding box center [415, 203] width 161 height 18
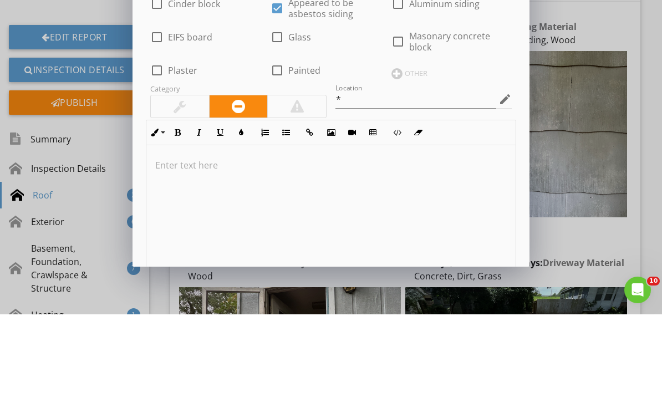
scroll to position [19, 0]
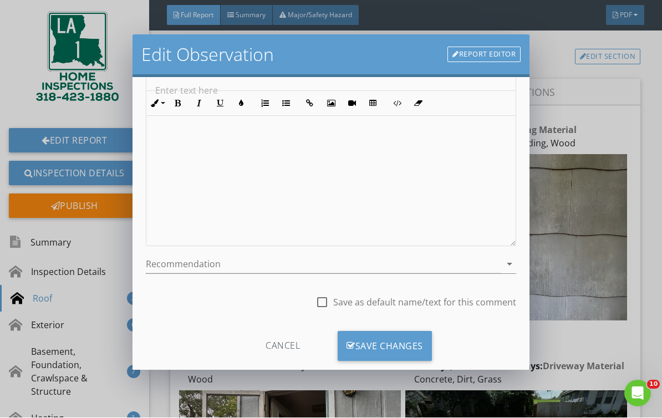
type input "*"
click at [421, 337] on div "Save Changes" at bounding box center [384, 346] width 94 height 30
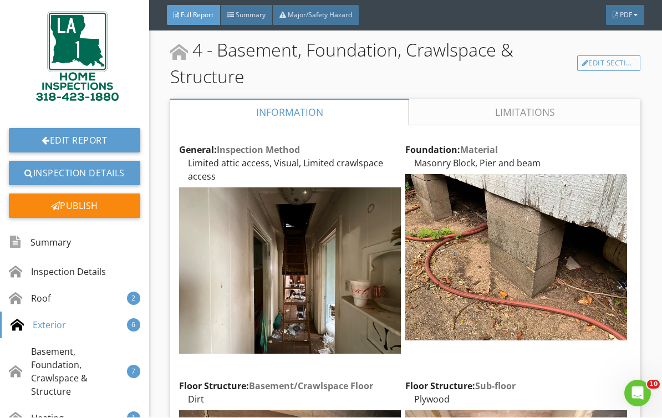
scroll to position [4184, 0]
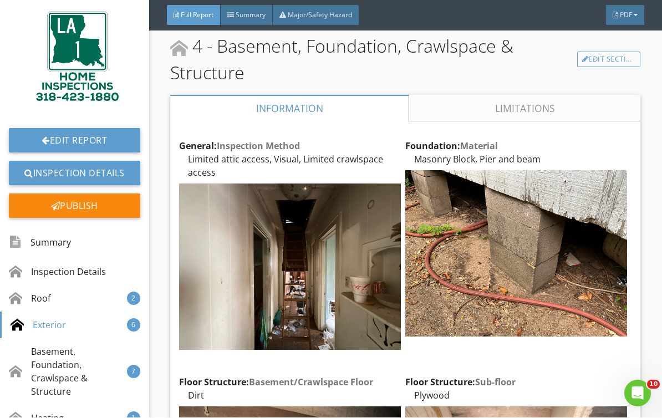
click at [0, 0] on div "Edit" at bounding box center [0, 0] width 0 height 0
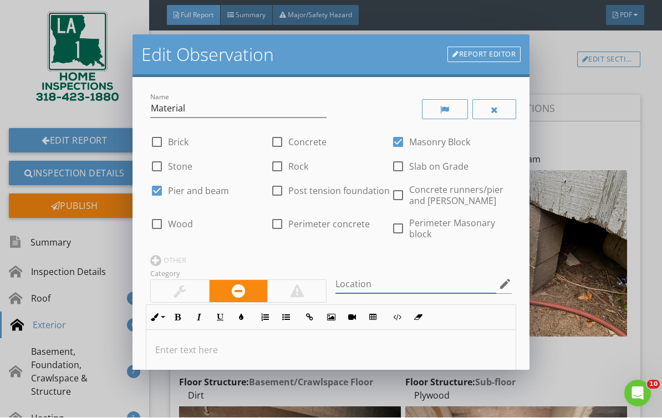
click at [400, 286] on input "Location" at bounding box center [415, 284] width 161 height 18
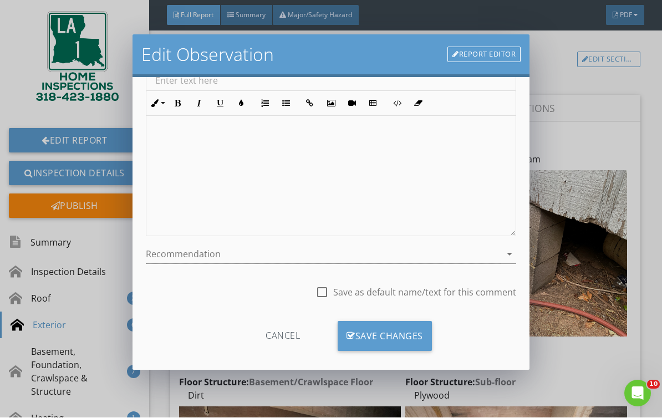
scroll to position [268, 0]
type input "*"
click at [402, 336] on div "Save Changes" at bounding box center [384, 338] width 94 height 30
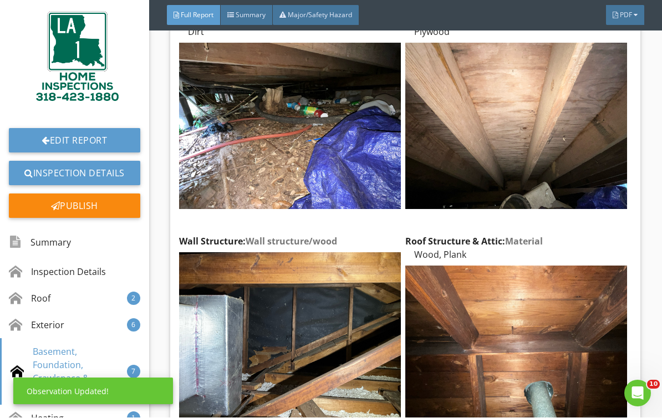
scroll to position [4596, 0]
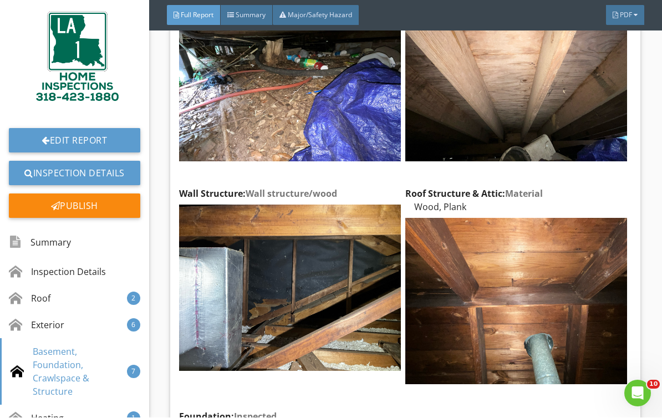
click at [0, 0] on div "Edit" at bounding box center [0, 0] width 0 height 0
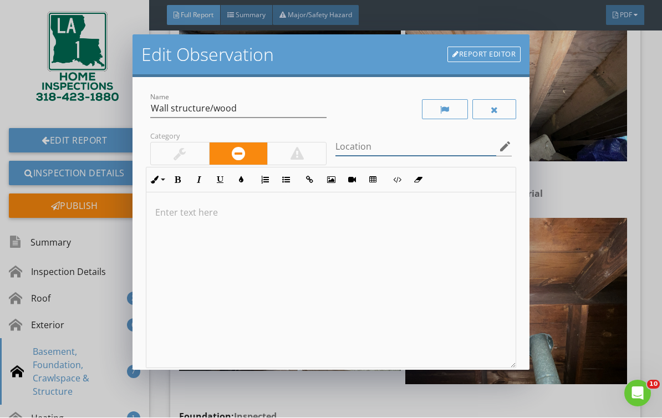
click at [414, 146] on input "Location" at bounding box center [415, 147] width 161 height 18
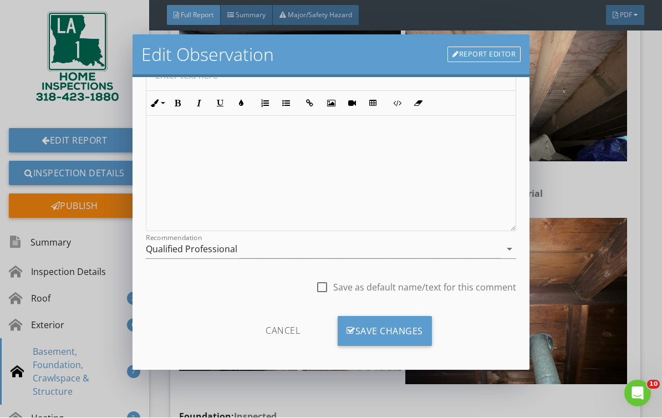
scroll to position [131, 0]
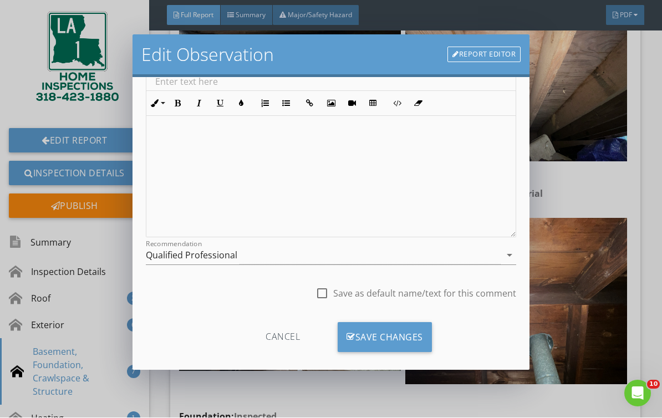
type input "*"
click at [411, 338] on div "Save Changes" at bounding box center [384, 338] width 94 height 30
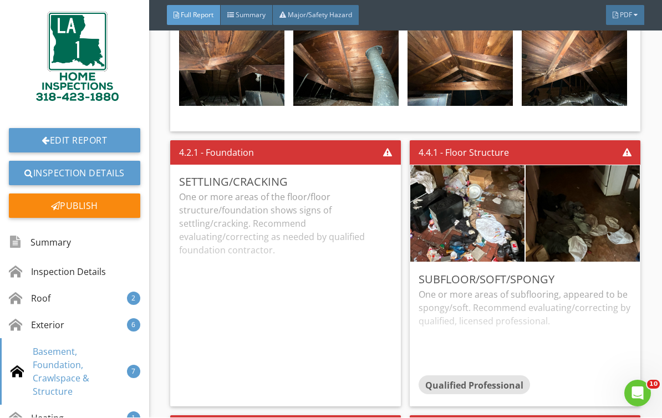
scroll to position [5404, 0]
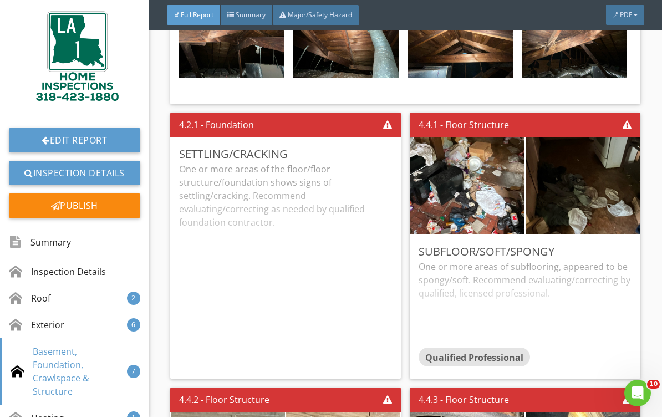
click at [39, 131] on link "Edit Report" at bounding box center [74, 141] width 131 height 24
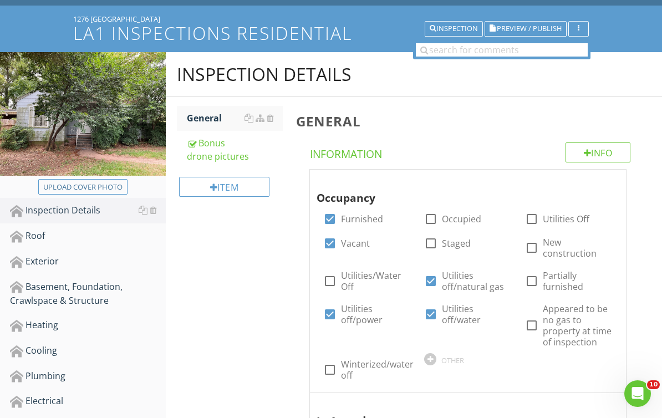
scroll to position [202, 0]
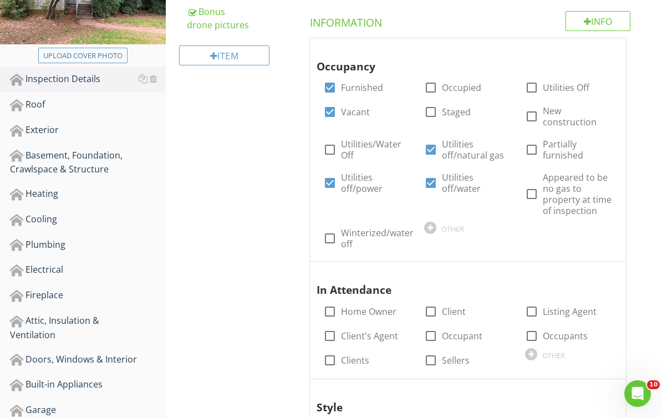
click at [42, 162] on div "Basement, Foundation, Crawlspace & Structure" at bounding box center [88, 163] width 156 height 28
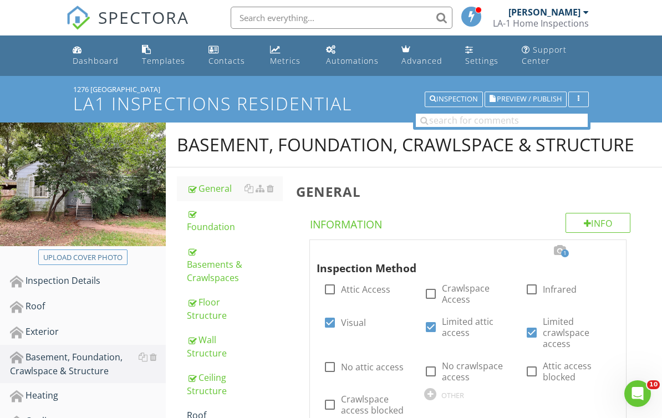
click at [206, 220] on div "Foundation" at bounding box center [235, 220] width 96 height 27
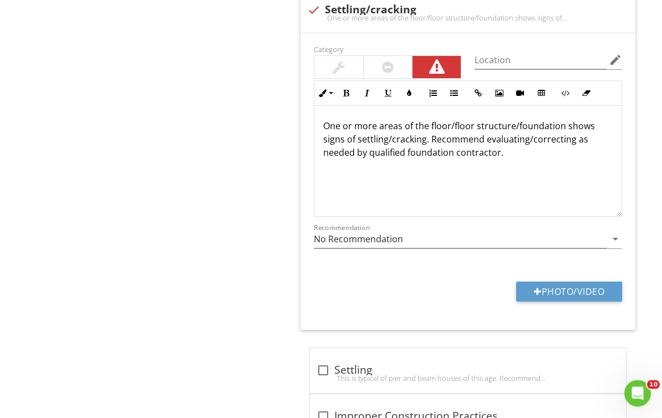
scroll to position [1407, 0]
click at [598, 282] on button "Photo/Video" at bounding box center [569, 292] width 106 height 20
type input "C:\fakepath\IMG_6585.jpeg"
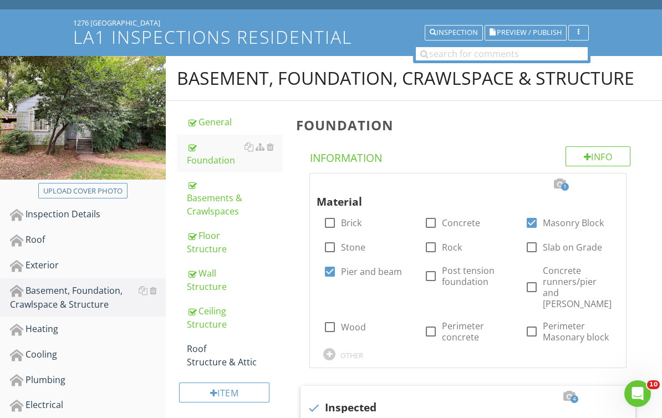
scroll to position [0, 0]
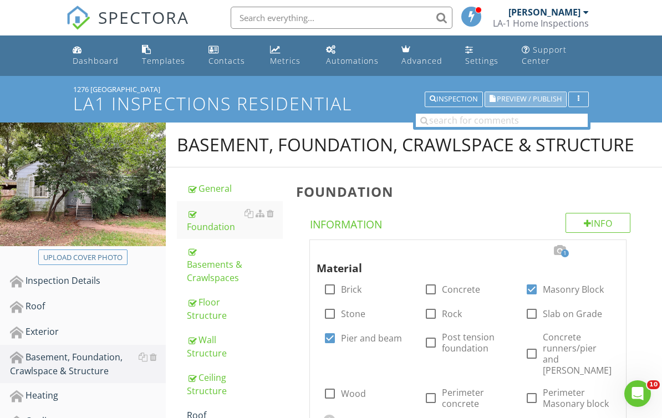
click at [536, 99] on span "Preview / Publish" at bounding box center [529, 99] width 65 height 7
click at [541, 100] on span "Preview / Publish" at bounding box center [529, 99] width 65 height 7
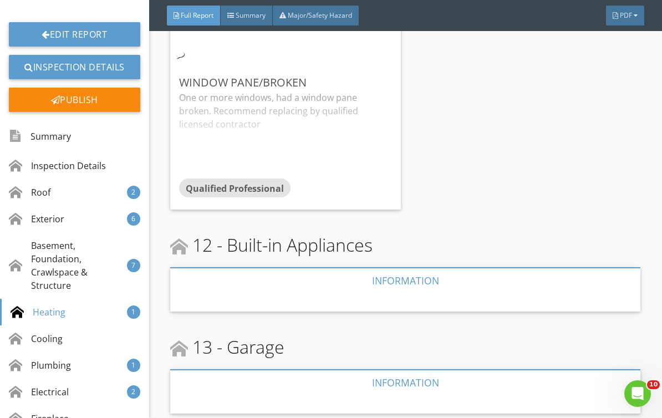
scroll to position [7280, 0]
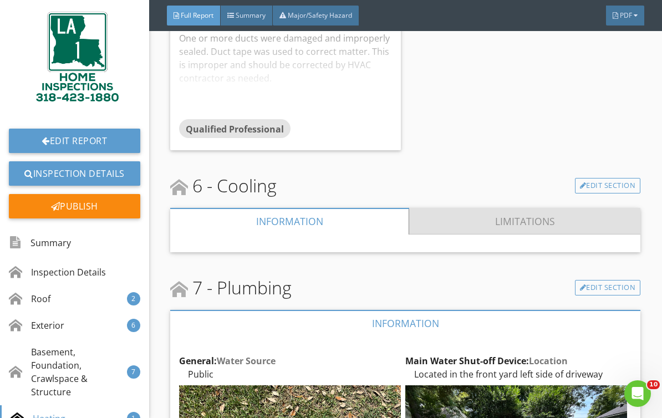
click at [608, 226] on link "Limitations" at bounding box center [524, 221] width 231 height 27
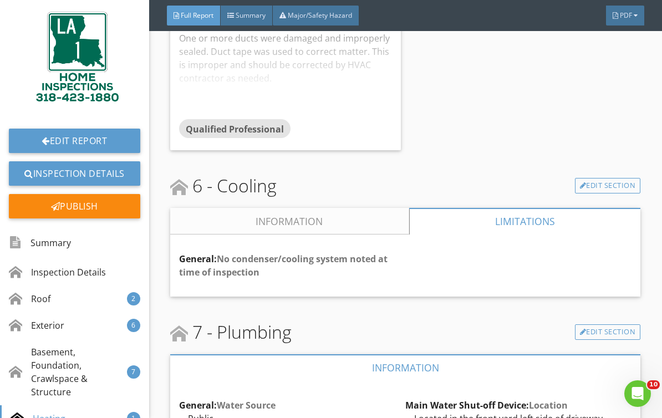
click at [373, 227] on link "Information" at bounding box center [289, 221] width 239 height 27
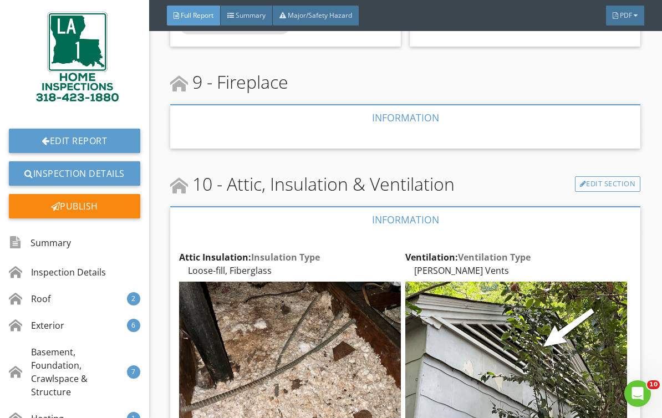
scroll to position [9279, 0]
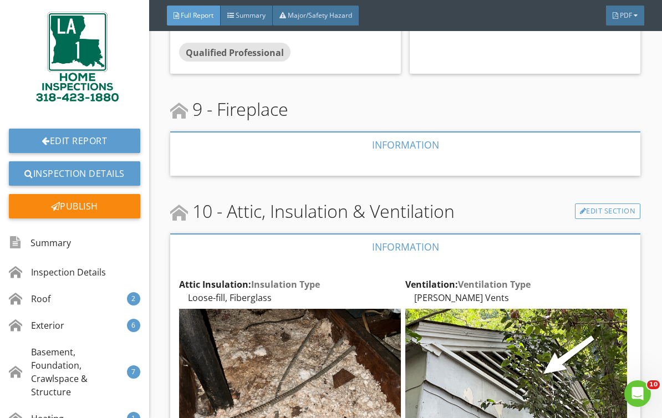
click at [34, 145] on link "Edit Report" at bounding box center [74, 141] width 131 height 24
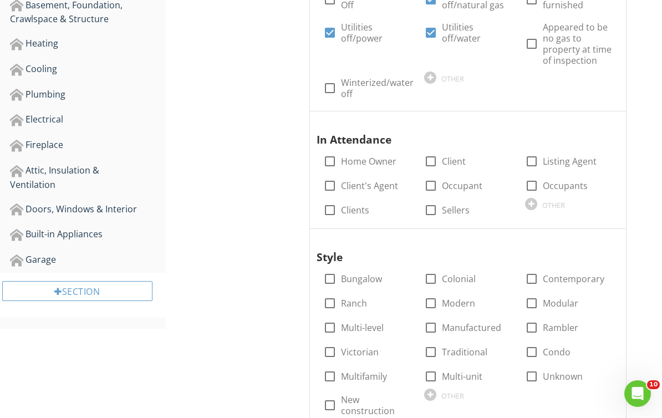
scroll to position [306, 0]
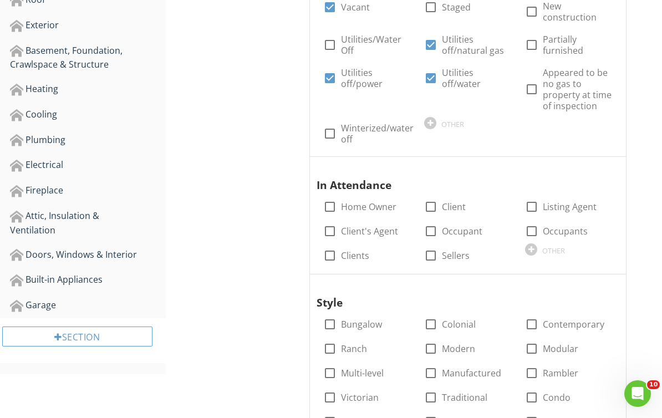
click at [156, 189] on div at bounding box center [153, 190] width 7 height 9
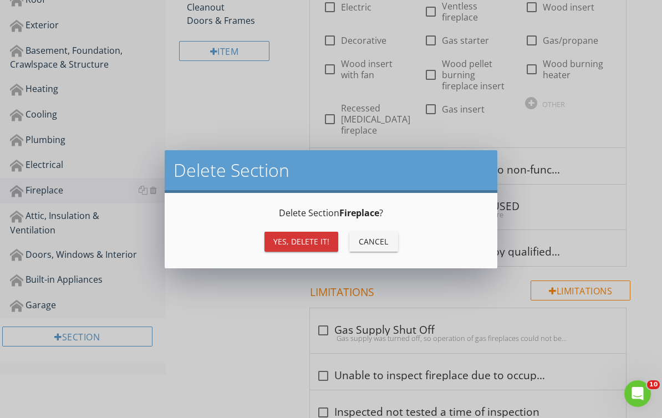
click at [314, 243] on div "Yes, Delete it!" at bounding box center [301, 242] width 56 height 12
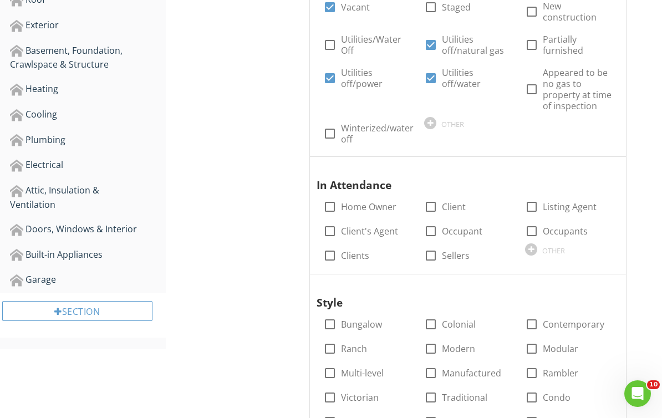
click at [155, 281] on div at bounding box center [153, 279] width 7 height 9
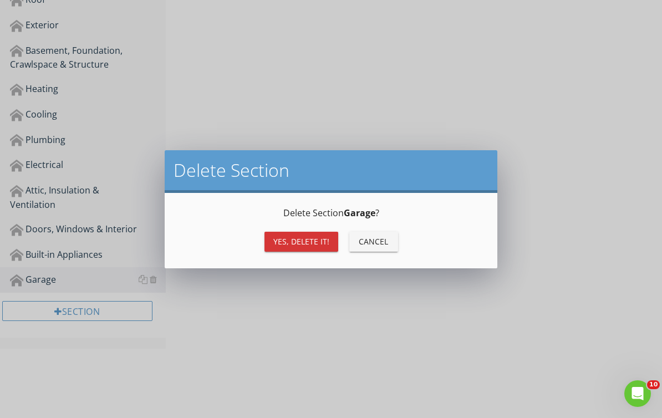
scroll to position [286, 0]
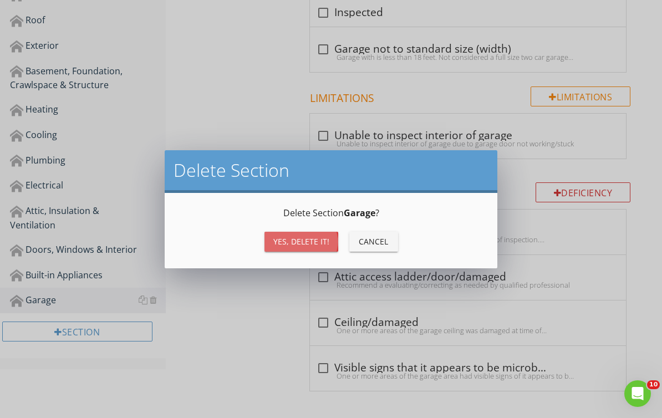
click at [311, 242] on div "Yes, Delete it!" at bounding box center [301, 242] width 56 height 12
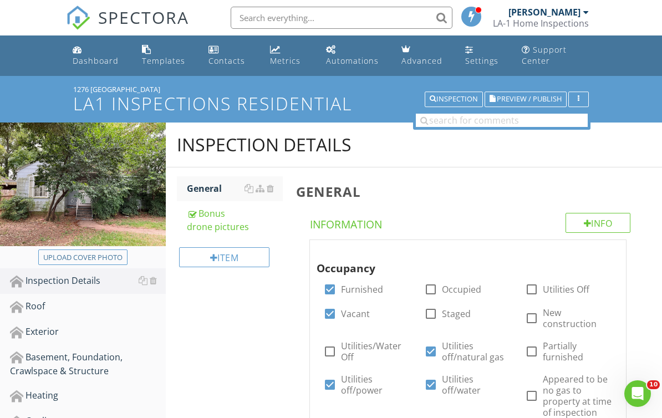
click at [548, 101] on span "Preview / Publish" at bounding box center [529, 99] width 65 height 7
click at [548, 100] on span "Preview / Publish" at bounding box center [529, 99] width 65 height 7
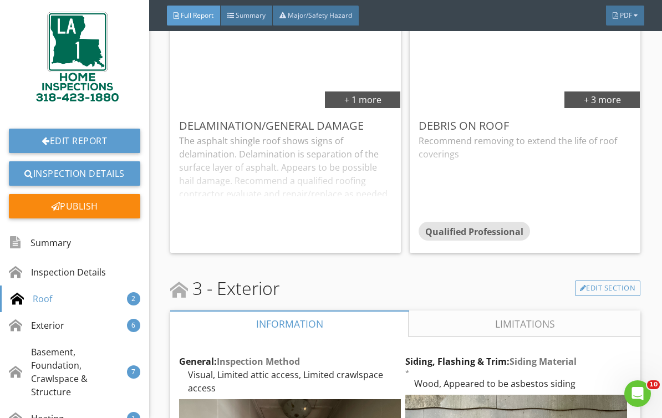
scroll to position [2121, 0]
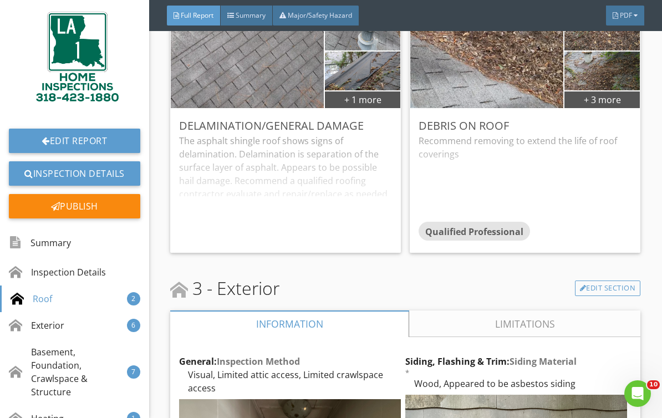
click at [381, 204] on div "The asphalt shingle roof shows signs of delamination. Delamination is separatio…" at bounding box center [285, 189] width 213 height 110
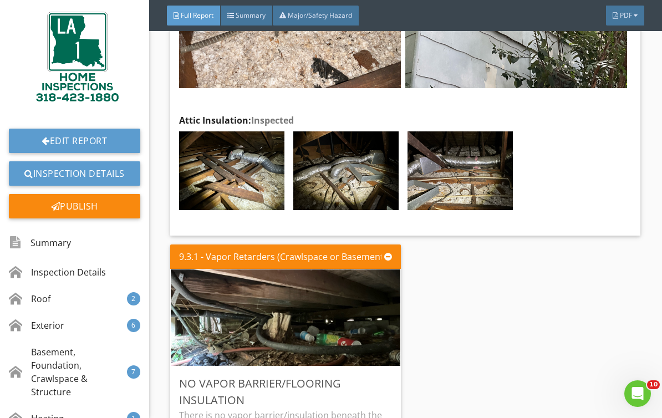
scroll to position [9542, 0]
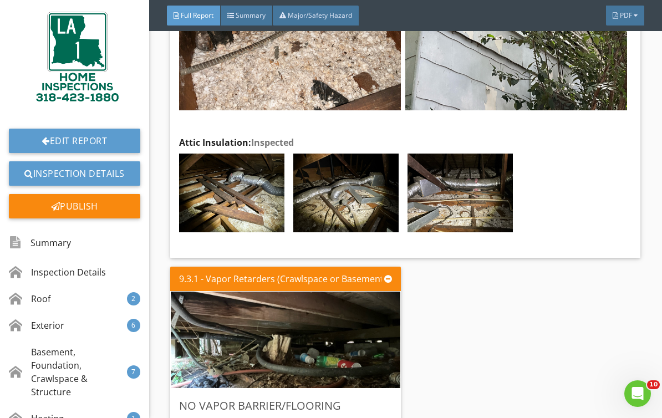
click at [44, 209] on div "Publish" at bounding box center [74, 206] width 131 height 24
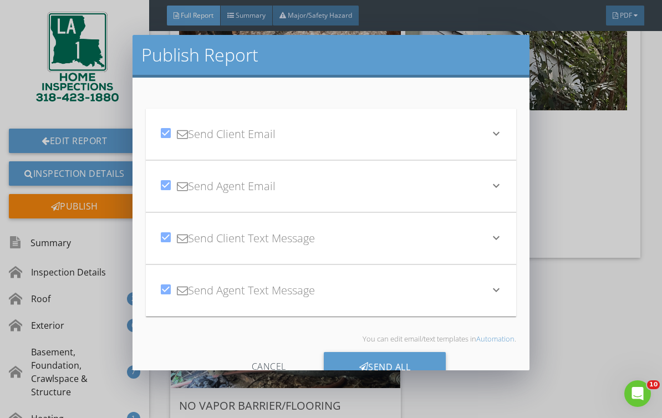
click at [430, 361] on div "Send All" at bounding box center [385, 367] width 122 height 30
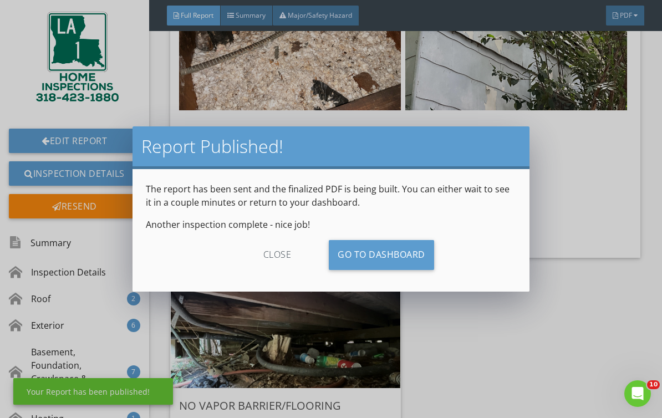
click at [413, 255] on link "Go To Dashboard" at bounding box center [381, 255] width 105 height 30
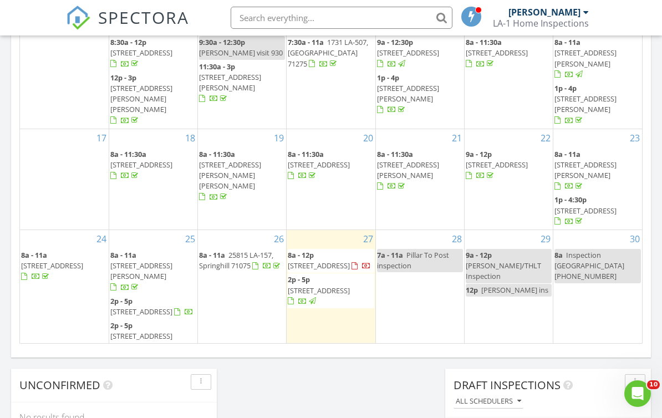
scroll to position [152, 0]
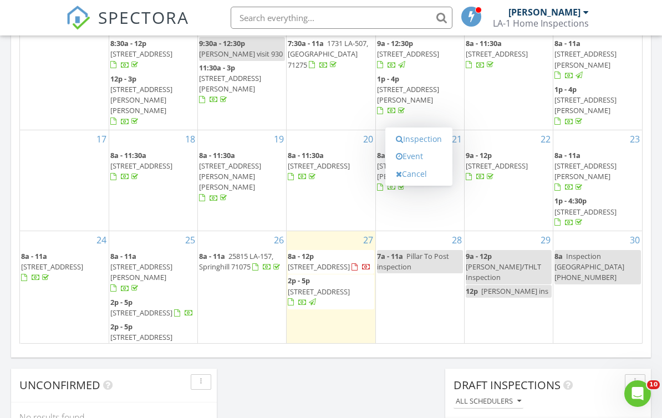
click at [433, 140] on link "Inspection" at bounding box center [418, 139] width 57 height 18
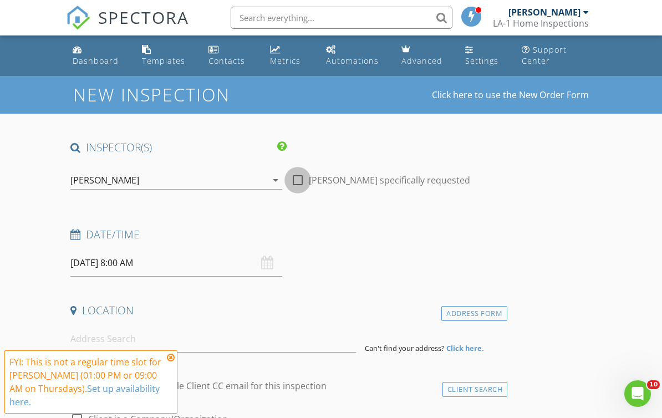
click at [297, 179] on div at bounding box center [297, 180] width 19 height 19
checkbox input "true"
click at [227, 263] on input "[DATE] 8:00 AM" at bounding box center [176, 262] width 212 height 27
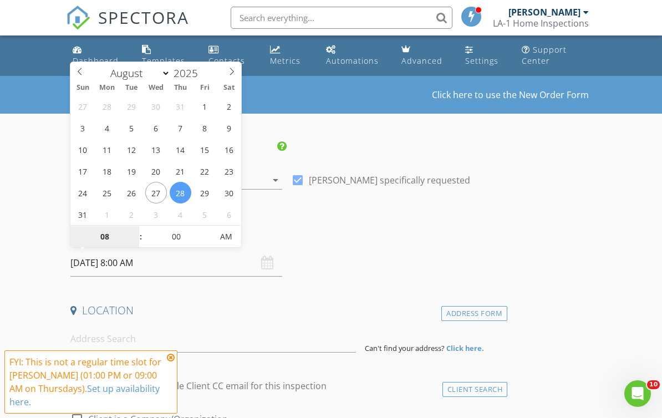
click at [101, 238] on input "08" at bounding box center [104, 237] width 68 height 22
type input "9"
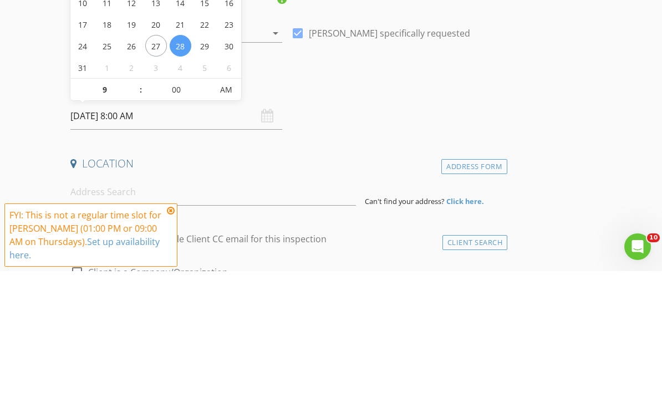
type input "[DATE] 9:00 AM"
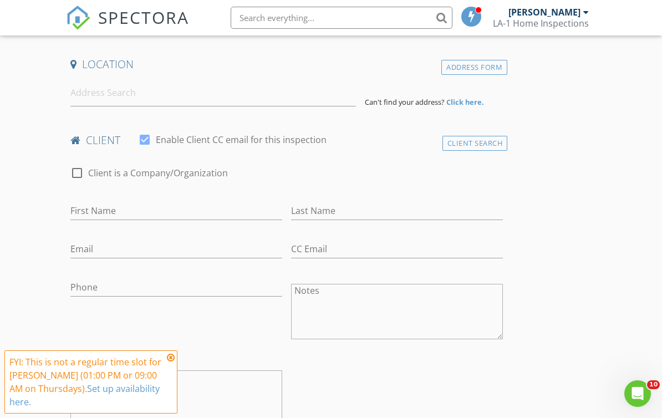
scroll to position [248, 0]
click at [171, 362] on icon at bounding box center [171, 357] width 8 height 9
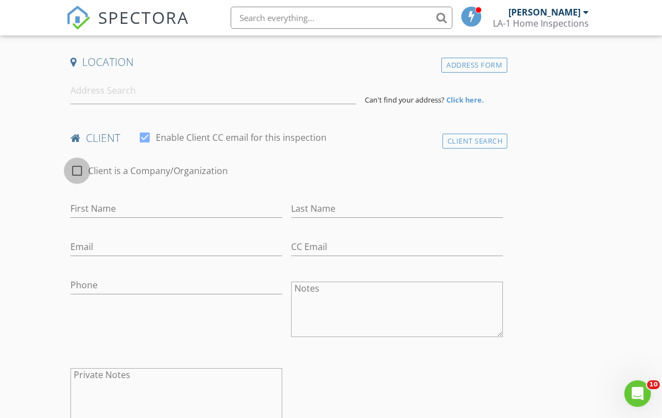
click at [71, 171] on div at bounding box center [77, 170] width 19 height 19
checkbox input "true"
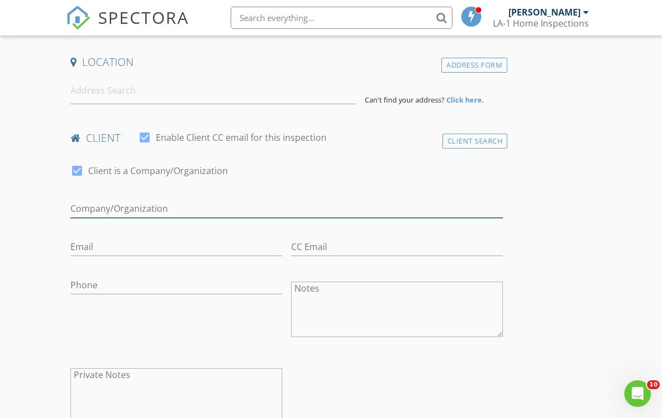
click at [202, 209] on input "Enable Client CC email for this inspection" at bounding box center [286, 208] width 432 height 18
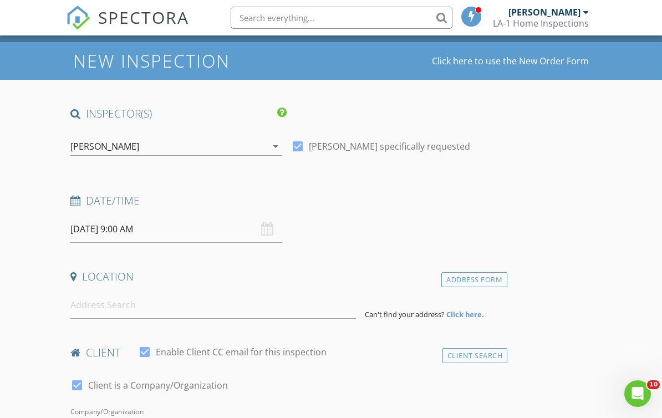
scroll to position [112, 0]
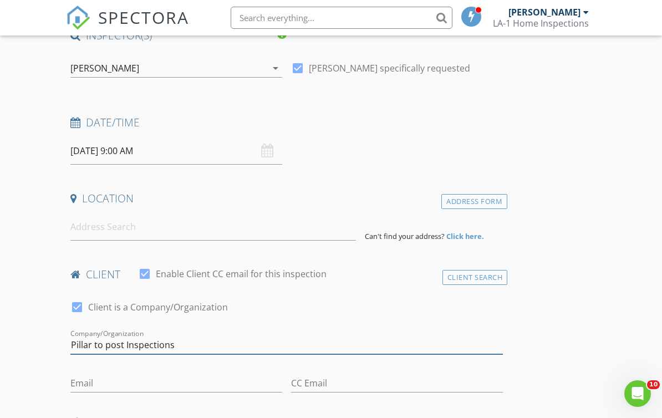
type input "Pillar to post Inspections"
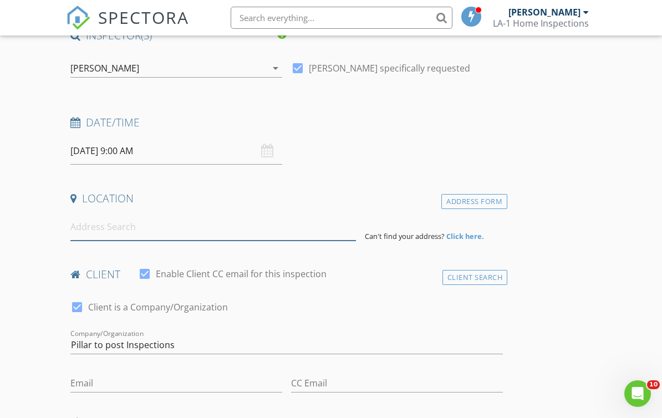
click at [316, 233] on input at bounding box center [212, 226] width 285 height 27
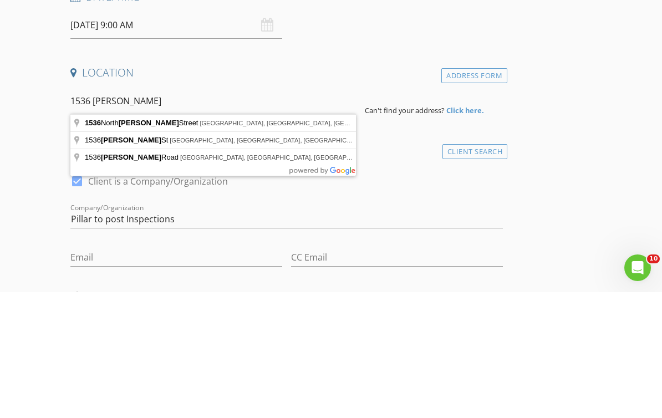
type input "1536 North Beaugh Street, Church Point, LA, USA"
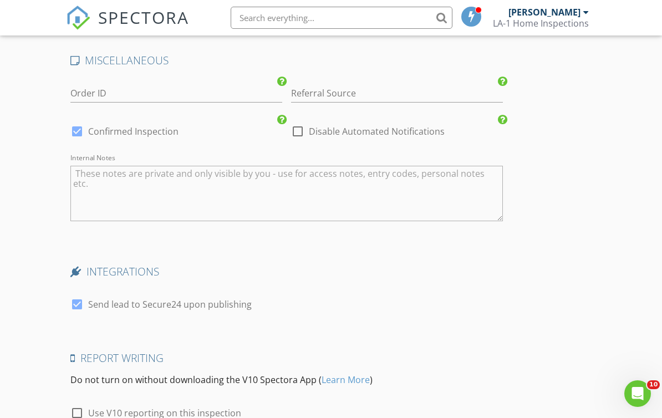
scroll to position [1546, 0]
click at [372, 181] on textarea "Internal Notes" at bounding box center [286, 193] width 432 height 55
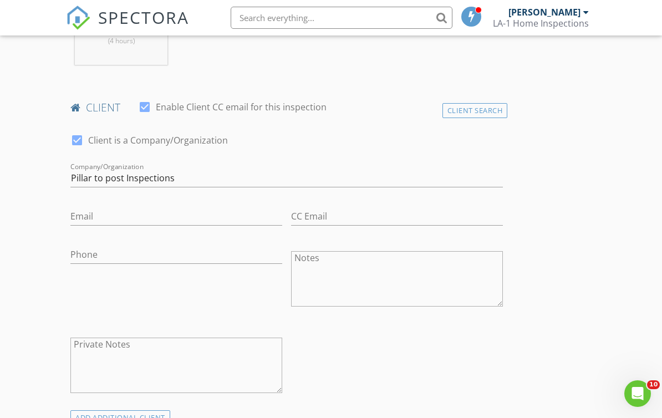
scroll to position [508, 0]
type textarea "Lockbox 7900/back door"
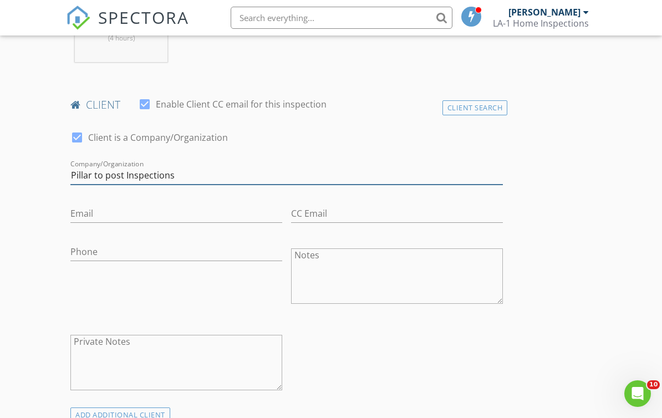
click at [296, 176] on input "Pillar to post Inspections" at bounding box center [286, 175] width 432 height 18
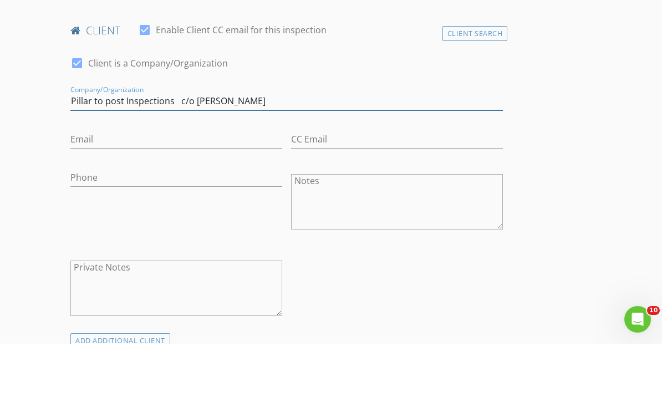
type input "Pillar to post Inspections c/o [PERSON_NAME]"
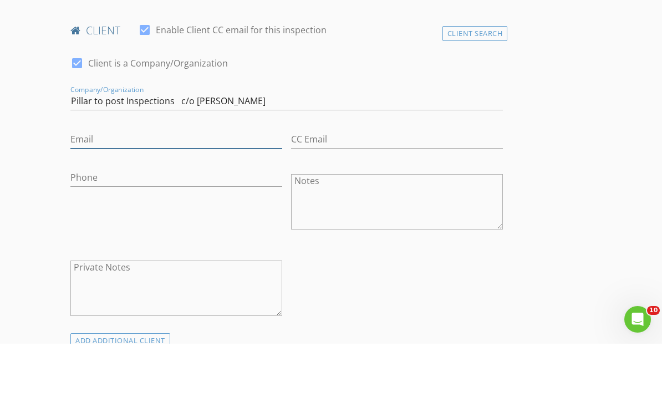
click at [231, 204] on input "Email" at bounding box center [176, 213] width 212 height 18
type input "Jesus.villanueva@pillartopost.com"
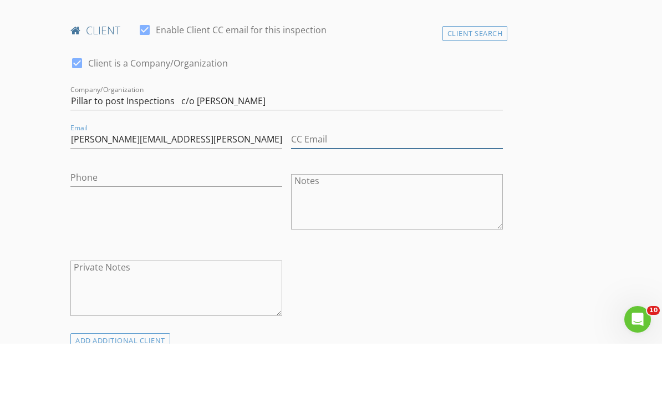
click at [354, 204] on input "CC Email" at bounding box center [397, 213] width 212 height 18
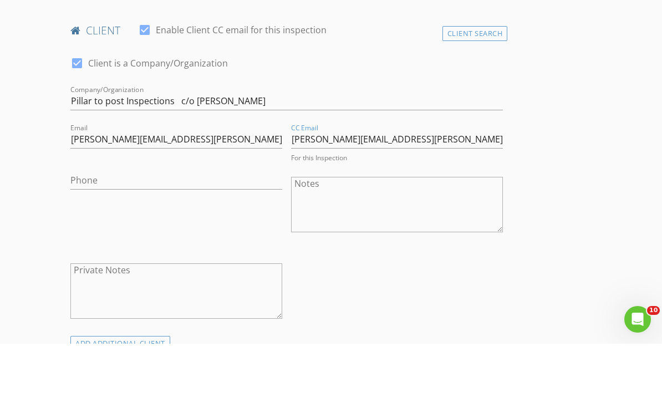
scroll to position [582, 0]
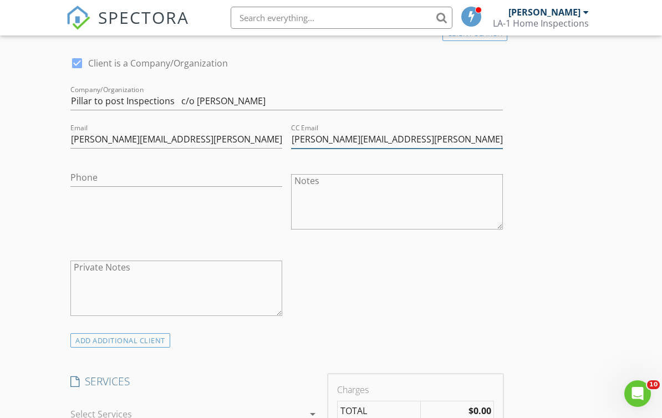
type input "[PERSON_NAME][EMAIL_ADDRESS][PERSON_NAME][DOMAIN_NAME]"
click at [236, 183] on input "Phone" at bounding box center [176, 177] width 212 height 18
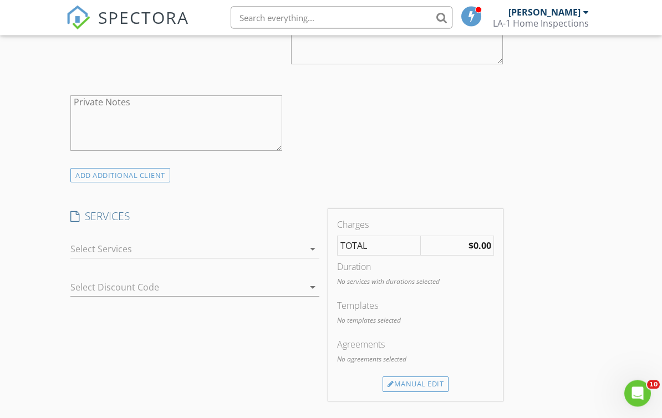
scroll to position [748, 0]
click at [247, 244] on div at bounding box center [186, 249] width 233 height 18
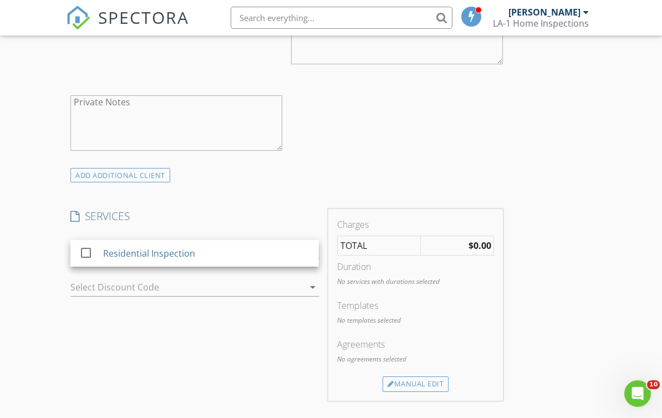
click at [89, 254] on div at bounding box center [85, 252] width 19 height 19
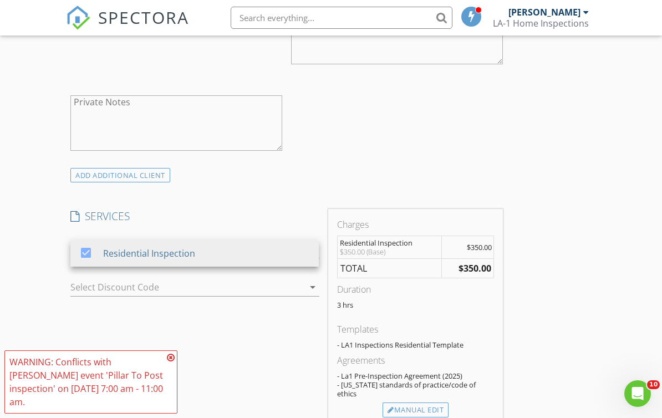
click at [173, 362] on icon at bounding box center [171, 357] width 8 height 9
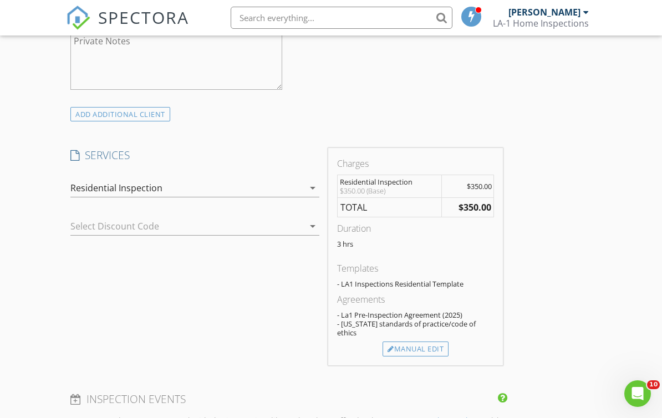
scroll to position [810, 0]
click at [441, 340] on div "Manual Edit" at bounding box center [415, 348] width 66 height 16
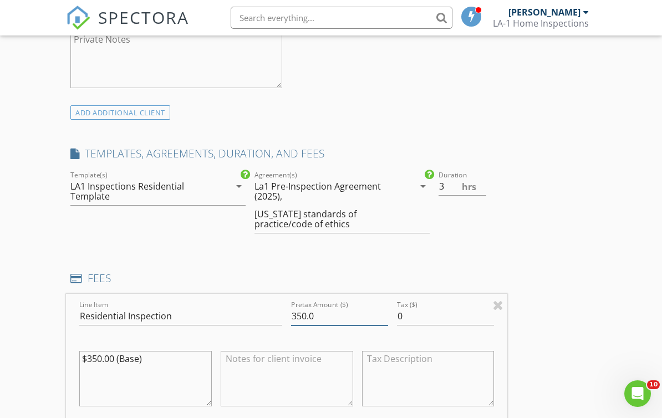
click at [339, 316] on input "350.0" at bounding box center [339, 316] width 97 height 18
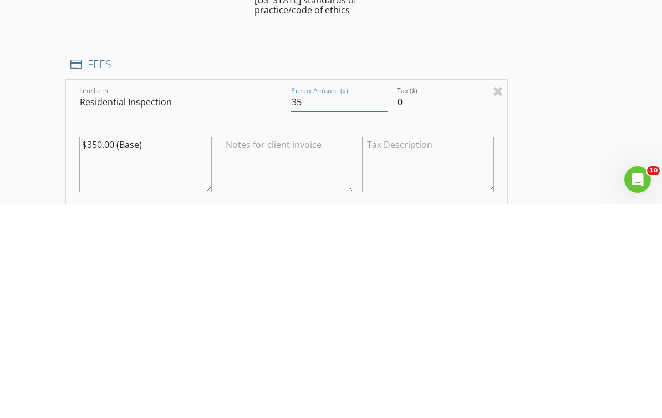
type input "3"
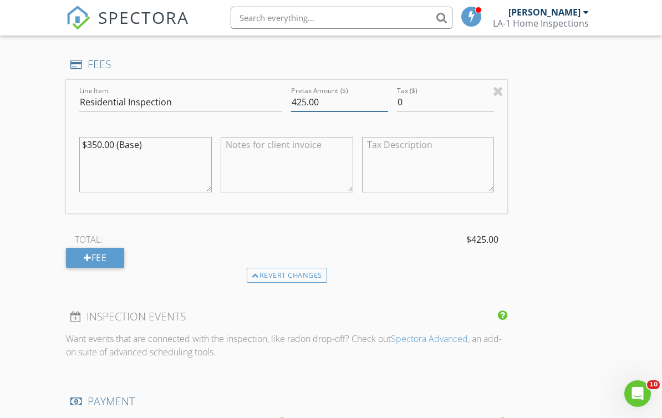
type input "425.00"
click at [162, 143] on textarea "$350.00 (Base)" at bounding box center [145, 164] width 132 height 55
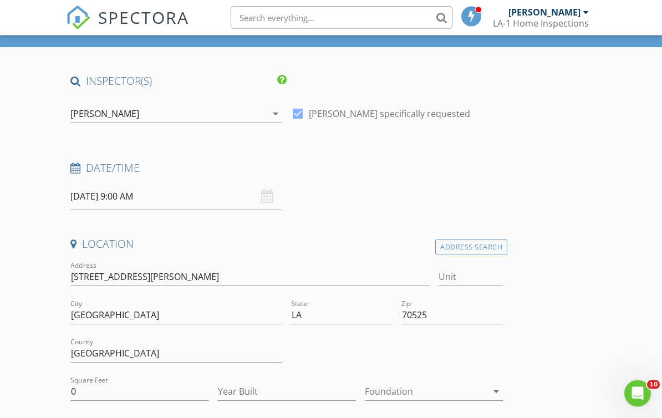
scroll to position [75, 0]
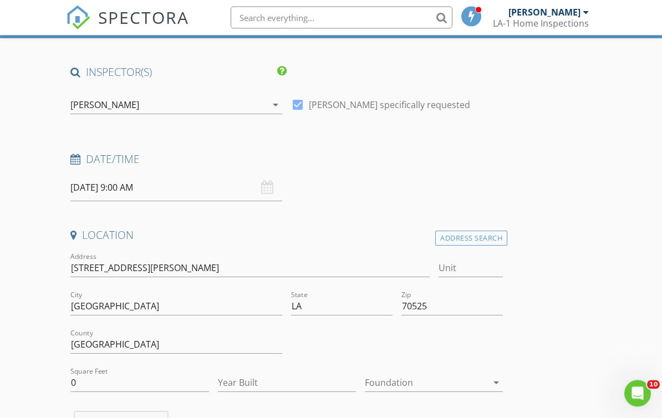
type textarea "$350.00 (Base) +$75.00 (travel)"
click at [101, 268] on input "1536 N Beaugh St" at bounding box center [249, 268] width 359 height 18
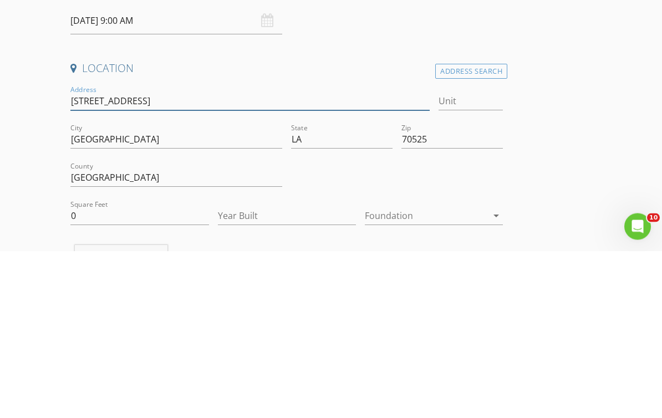
type input "[STREET_ADDRESS][PERSON_NAME]"
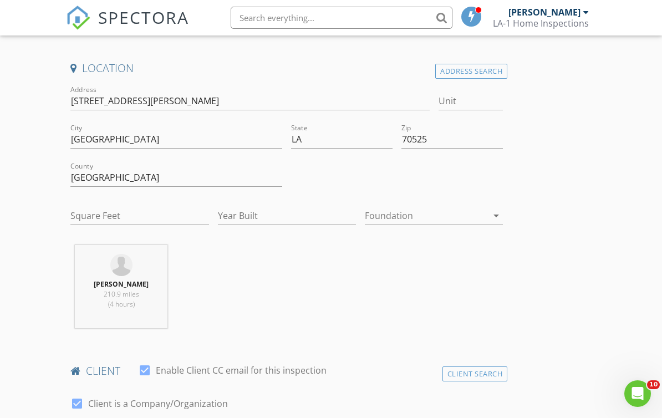
type input "0"
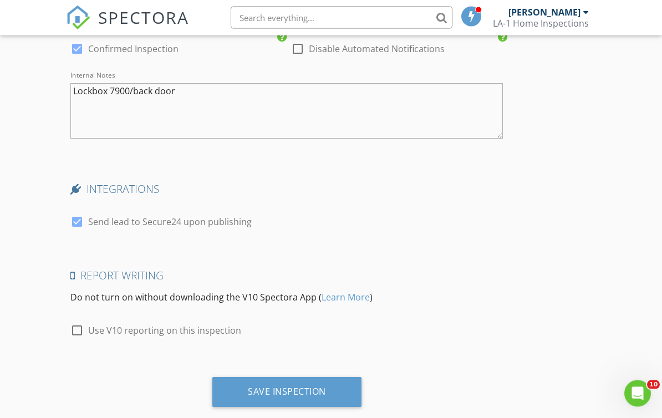
scroll to position [1787, 0]
type input "[STREET_ADDRESS][PERSON_NAME]"
click at [334, 379] on div "Save Inspection" at bounding box center [286, 392] width 149 height 30
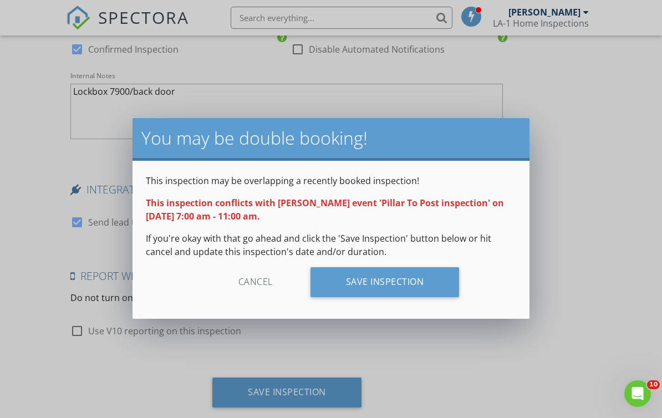
click at [412, 281] on div "Save Inspection" at bounding box center [384, 282] width 149 height 30
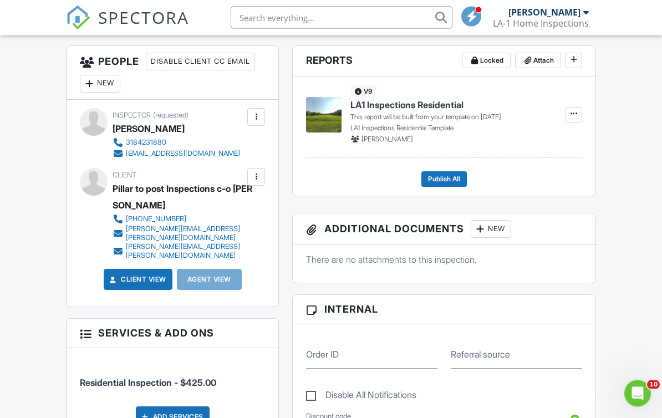
scroll to position [291, 0]
click at [260, 180] on div at bounding box center [255, 176] width 11 height 11
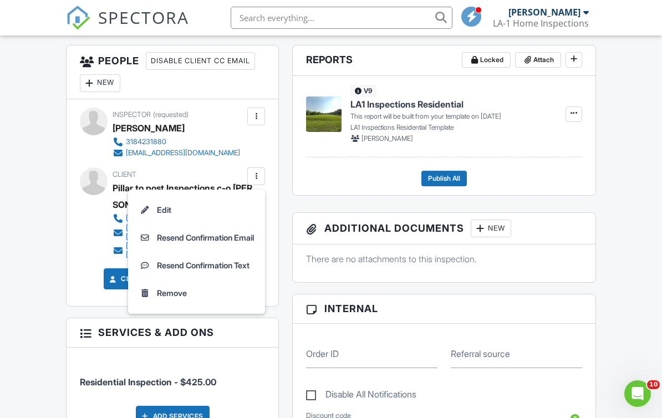
click at [190, 212] on li "Edit" at bounding box center [197, 210] width 124 height 28
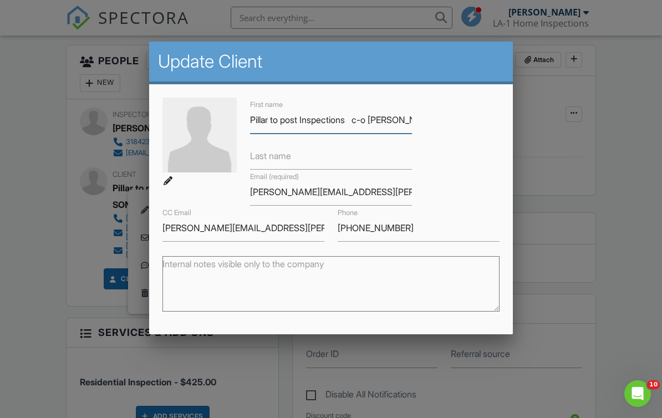
click at [399, 130] on input "Pillar to post Inspections c-o [PERSON_NAME]" at bounding box center [331, 119] width 162 height 27
click at [393, 130] on input "Pillar to post Inspections c-o [PERSON_NAME]" at bounding box center [331, 119] width 162 height 27
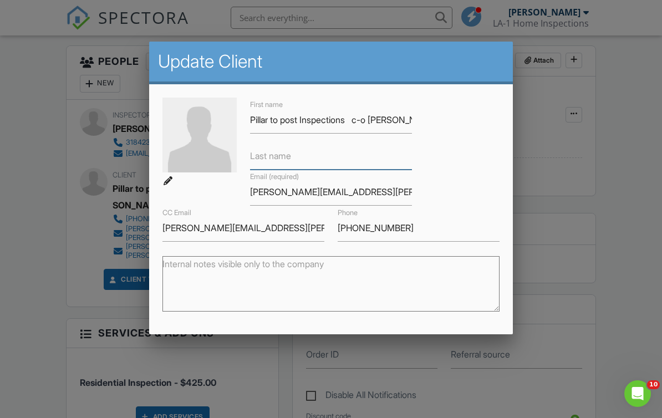
click at [393, 153] on input "Last name" at bounding box center [331, 155] width 162 height 27
click at [381, 119] on input "Pillar to post Inspections c-o [PERSON_NAME]" at bounding box center [331, 119] width 162 height 27
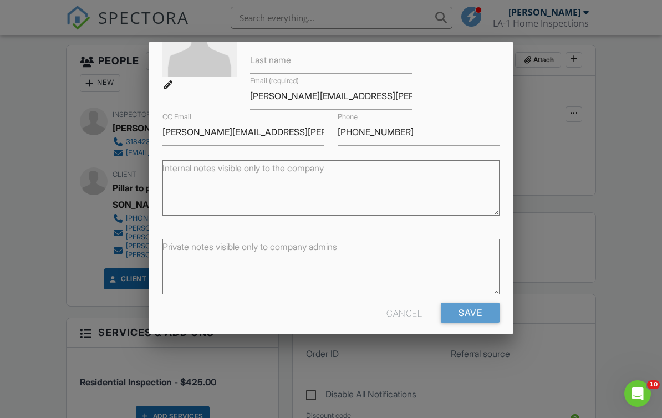
scroll to position [93, 0]
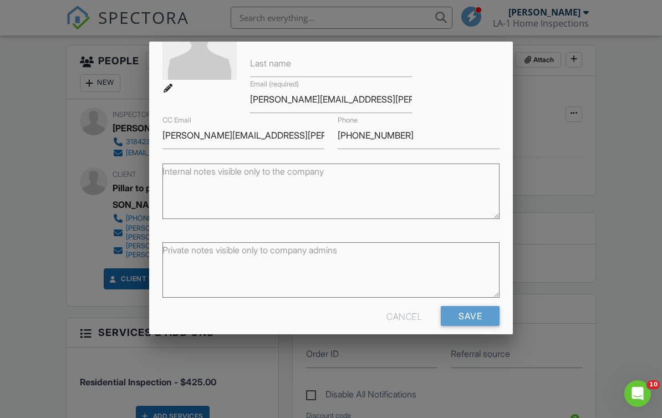
type input "Pillar to post Inspections c/o Jesus Villanueva"
click at [485, 316] on input "Save" at bounding box center [470, 316] width 59 height 20
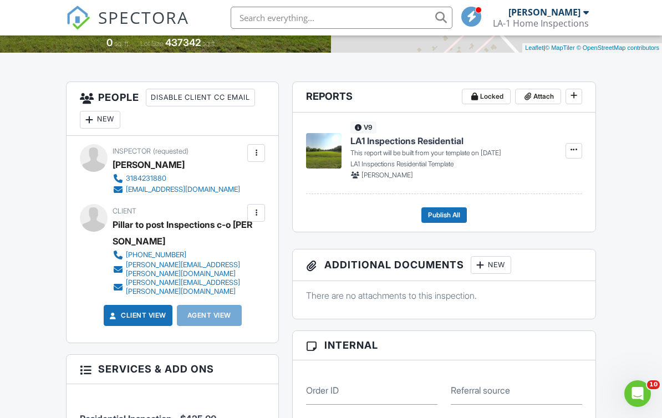
scroll to position [300, 0]
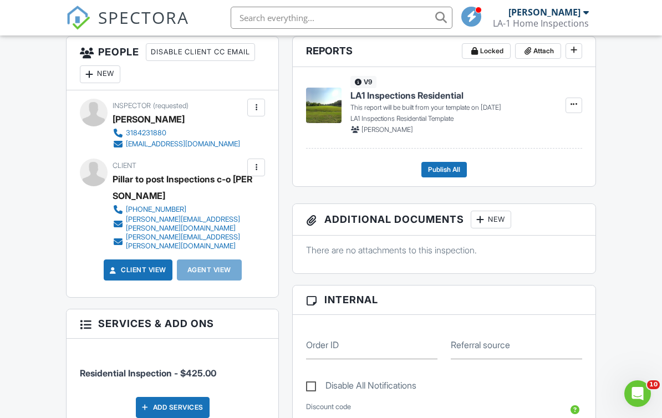
click at [259, 166] on div at bounding box center [255, 167] width 11 height 11
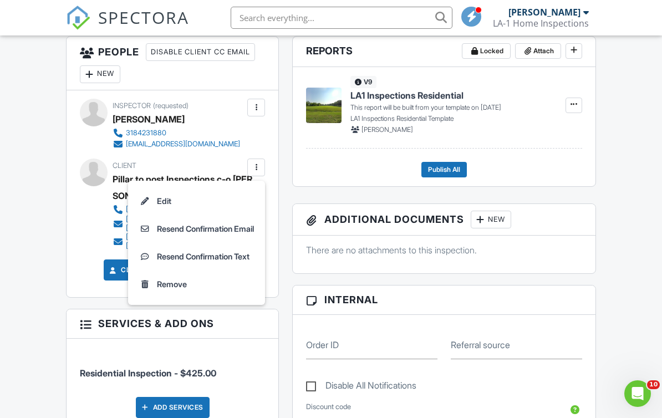
click at [226, 199] on li "Edit" at bounding box center [197, 201] width 124 height 28
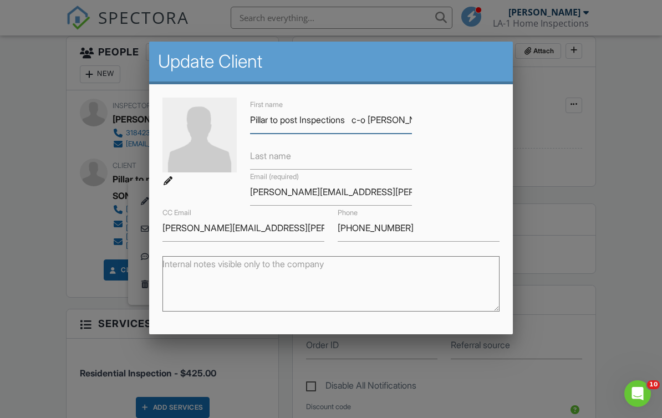
click at [350, 129] on input "Pillar to post Inspections c-o [PERSON_NAME]" at bounding box center [331, 119] width 162 height 27
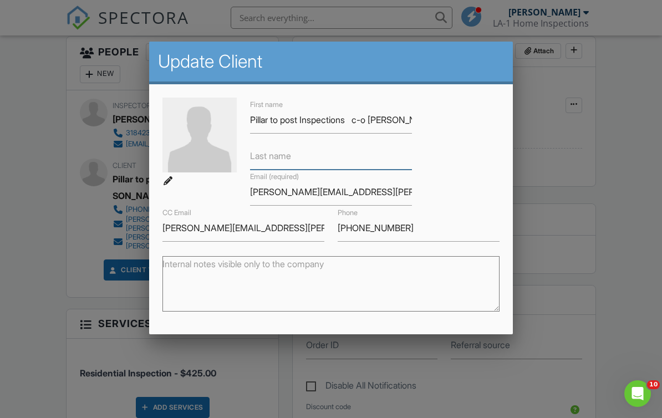
click at [392, 162] on input "Last name" at bounding box center [331, 155] width 162 height 27
click at [375, 127] on input "Pillar to post Inspections c-o [PERSON_NAME]" at bounding box center [331, 119] width 162 height 27
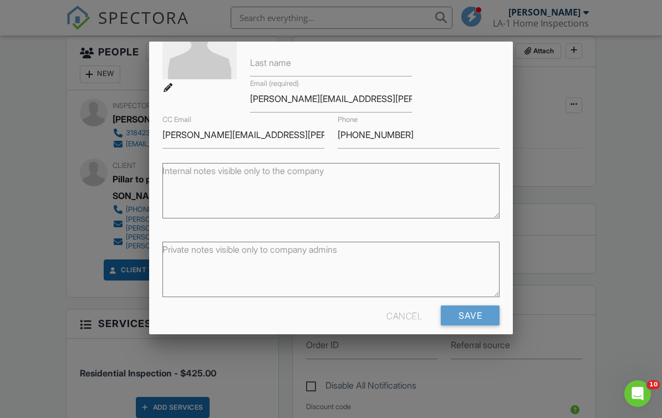
scroll to position [93, 0]
type input "Pillar to post Inspections c/o Jesus Villanueva"
click at [482, 318] on input "Save" at bounding box center [470, 316] width 59 height 20
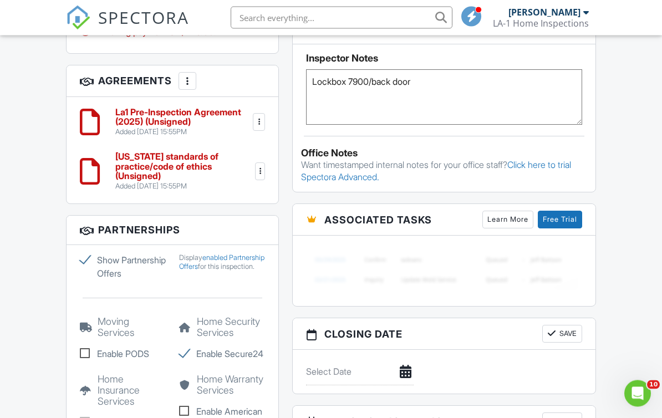
scroll to position [761, 0]
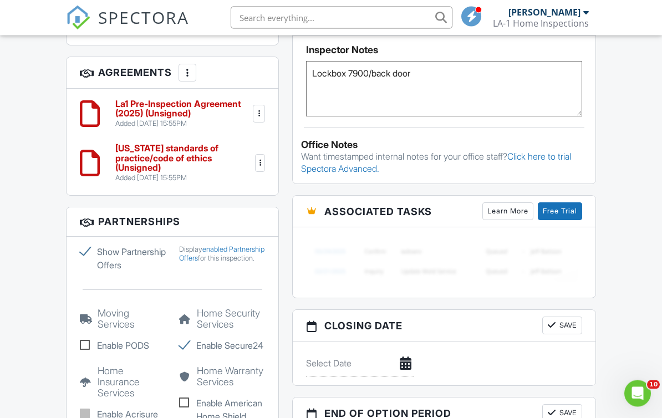
click at [81, 245] on label "Show Partnership Offers" at bounding box center [123, 258] width 86 height 27
checkbox input "false"
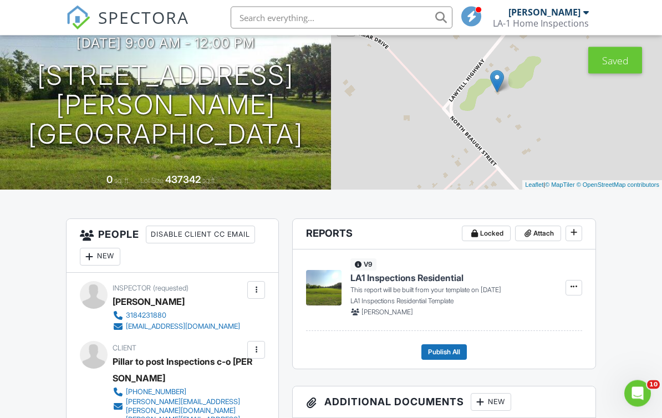
scroll to position [0, 0]
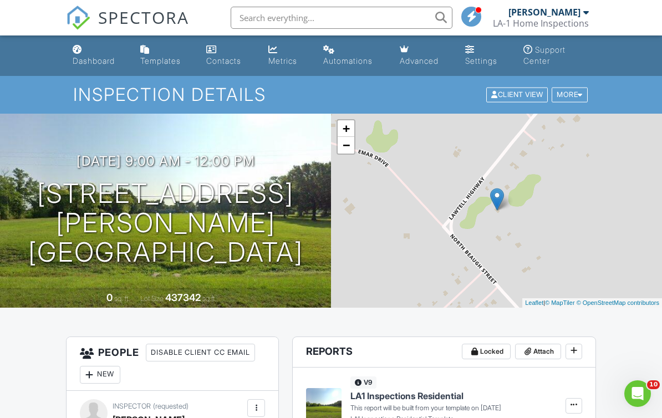
click at [106, 65] on div "Dashboard" at bounding box center [94, 60] width 42 height 9
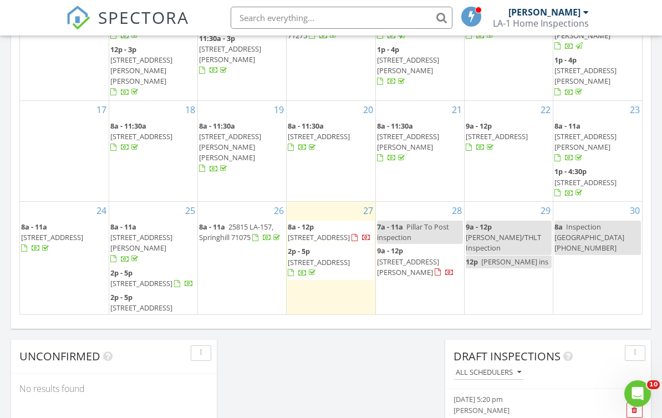
scroll to position [152, 0]
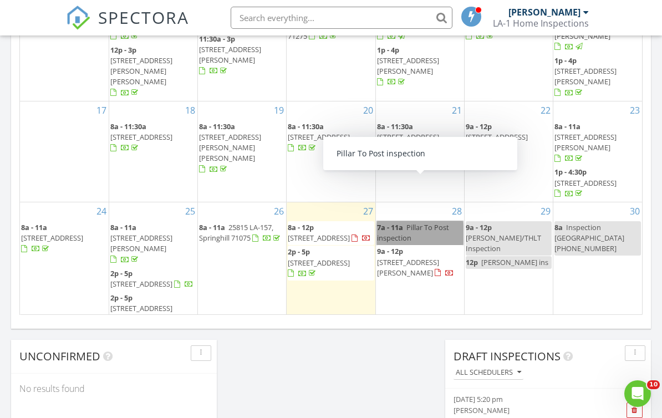
click at [428, 221] on link "7a - 11a Pillar To Post inspection" at bounding box center [420, 232] width 86 height 23
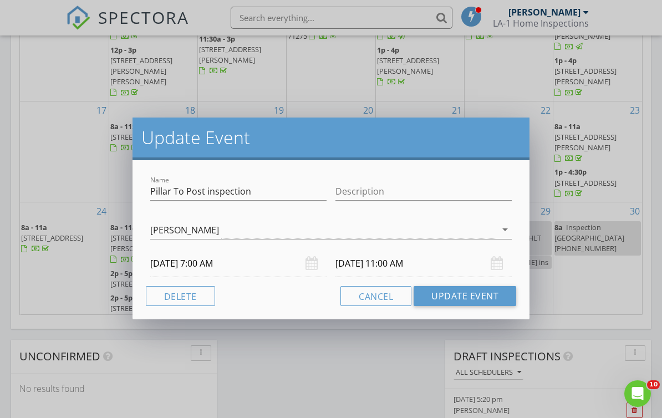
click at [190, 299] on button "Delete" at bounding box center [180, 296] width 69 height 20
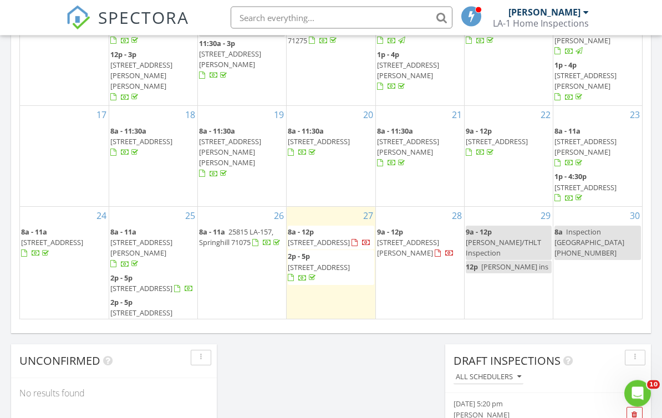
scroll to position [709, 0]
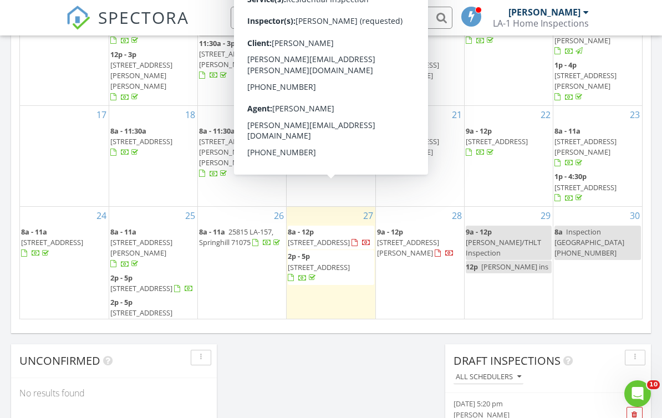
click at [340, 237] on span "2121 Pecan Sq Ave, Shreveport 71106" at bounding box center [319, 242] width 62 height 10
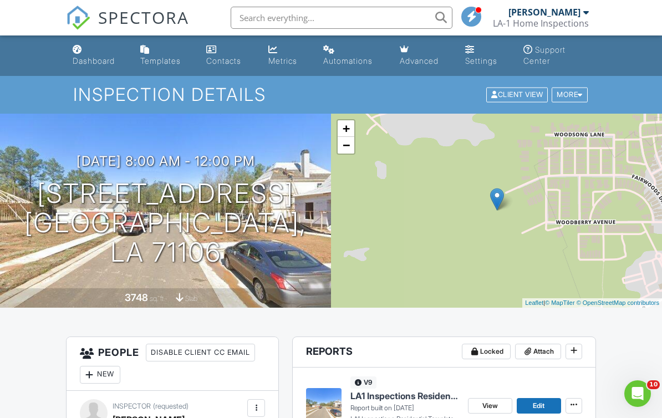
click at [573, 95] on div "More" at bounding box center [569, 95] width 36 height 15
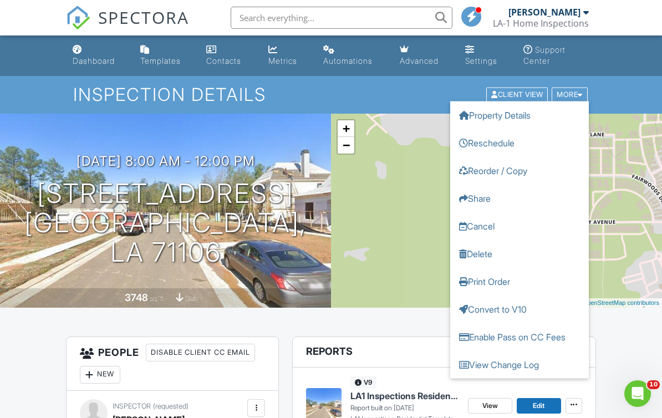
click at [523, 142] on link "Reschedule" at bounding box center [519, 143] width 139 height 28
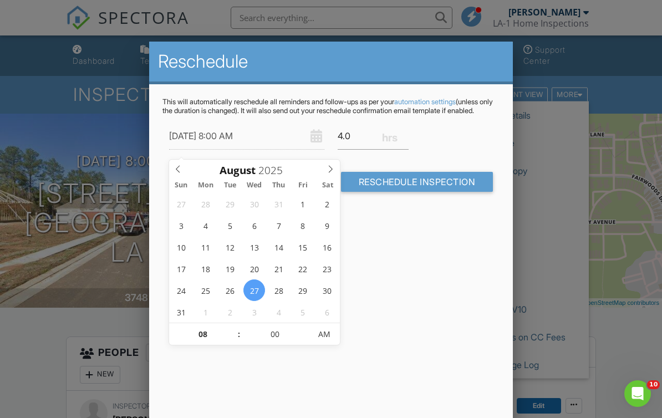
type input "09/02/2025 8:00 AM"
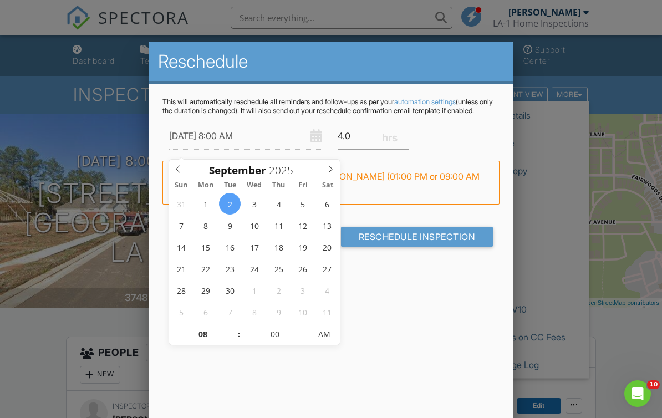
click at [466, 244] on input "Reschedule Inspection" at bounding box center [417, 237] width 152 height 20
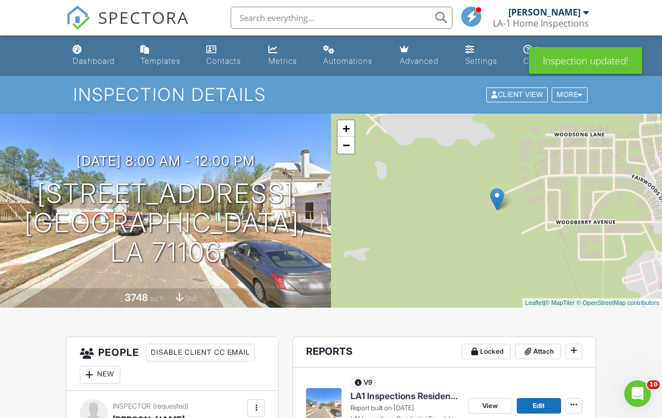
click at [89, 64] on div "Dashboard" at bounding box center [94, 60] width 42 height 9
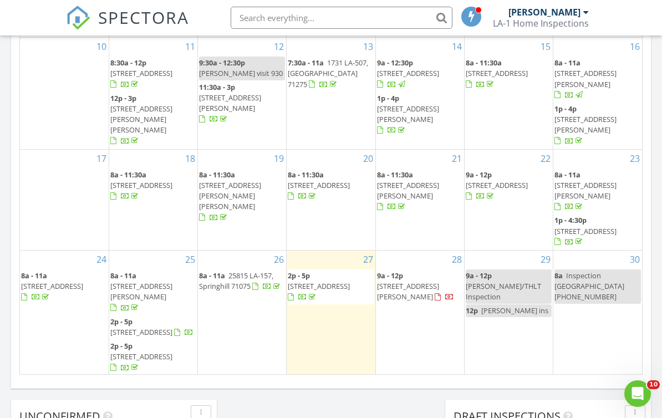
scroll to position [163, 0]
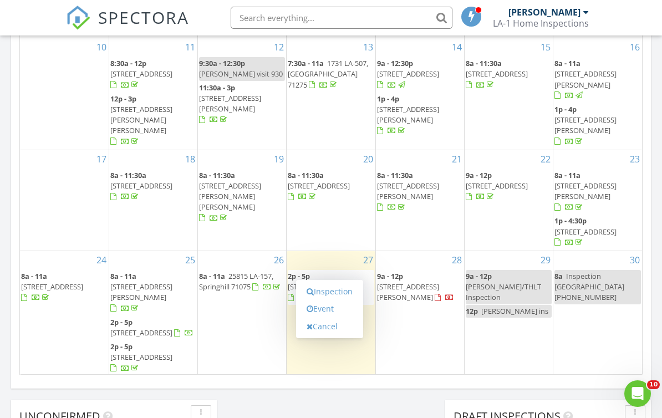
click at [348, 310] on link "Event" at bounding box center [329, 309] width 57 height 18
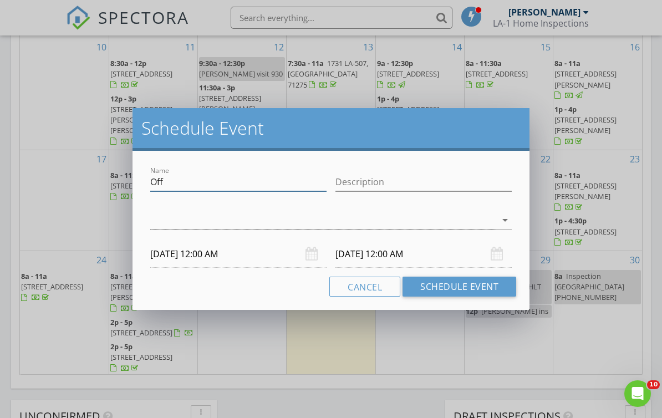
click at [290, 187] on input "Off" at bounding box center [238, 182] width 176 height 18
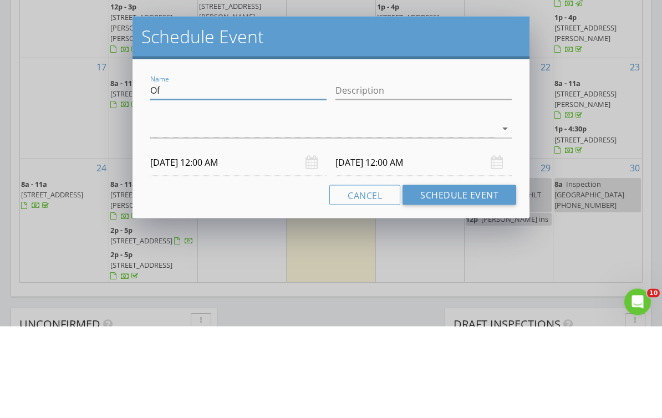
type input "O"
type input "[PERSON_NAME]"
click at [511, 213] on icon "arrow_drop_down" at bounding box center [504, 219] width 13 height 13
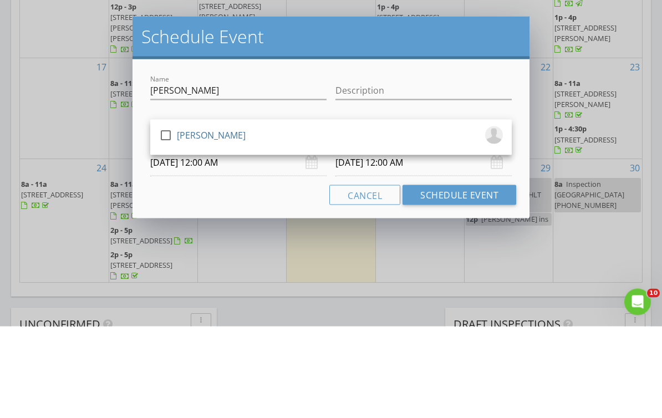
scroll to position [745, 0]
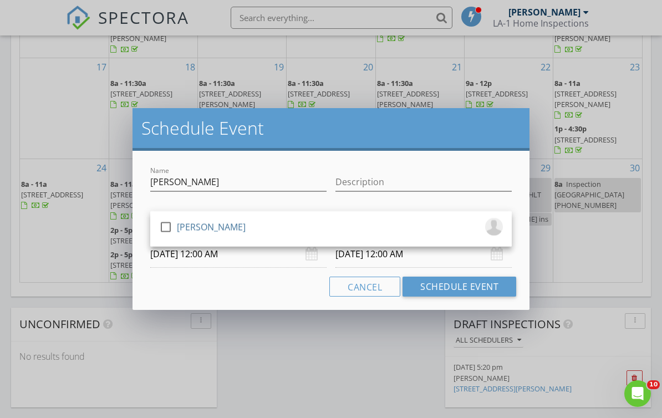
click at [171, 227] on div at bounding box center [165, 226] width 19 height 19
click at [255, 255] on input "09/03/2025 12:00 AM" at bounding box center [238, 254] width 176 height 27
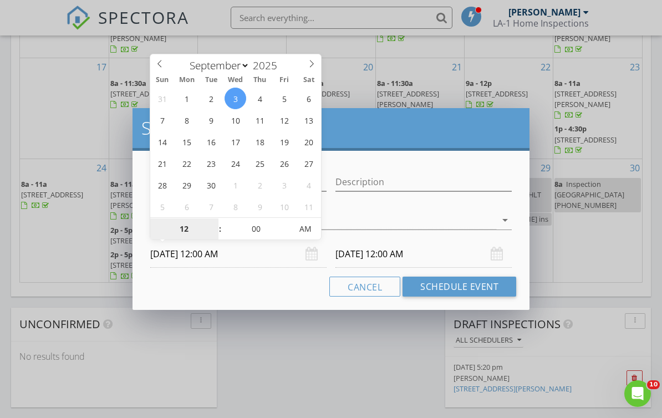
click at [171, 233] on input "12" at bounding box center [184, 229] width 68 height 22
type input "8"
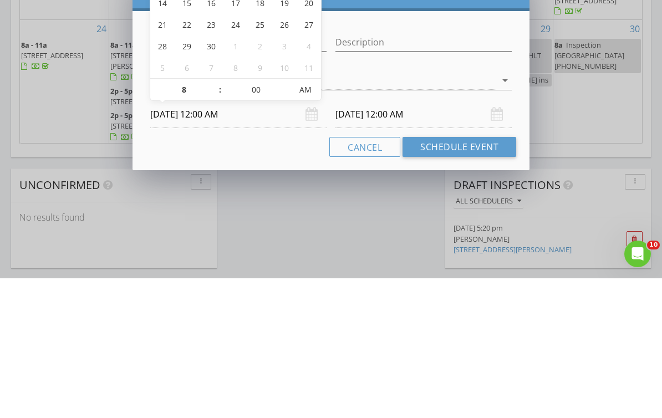
click at [433, 120] on body "SPECTORA Alex Zepeda LA-1 Home Inspections Role: Inspector Change Role Dashboar…" at bounding box center [331, 52] width 662 height 1595
type input "09/03/2025 8:00 AM"
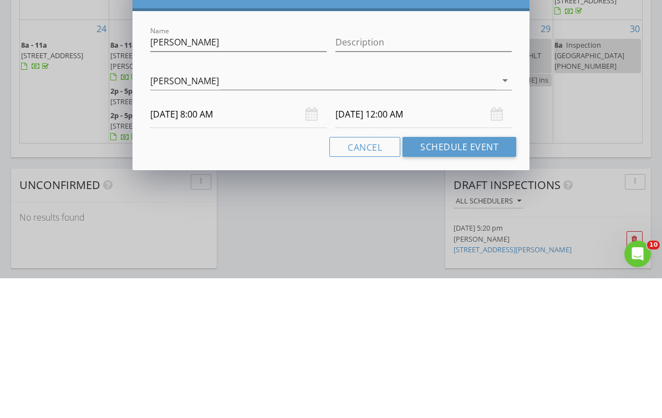
scroll to position [884, 0]
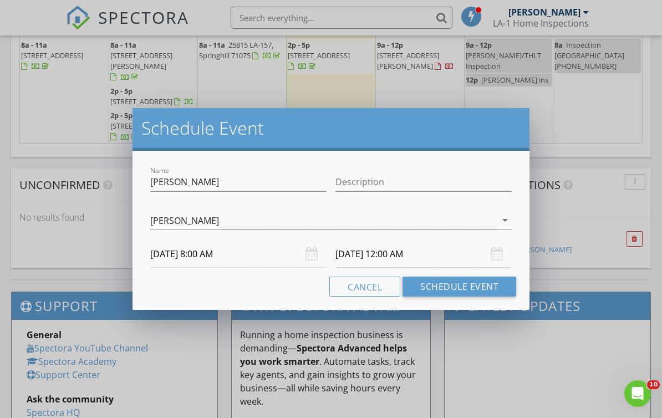
type input "08"
click at [428, 255] on input "09/04/2025 8:00 AM" at bounding box center [423, 254] width 176 height 27
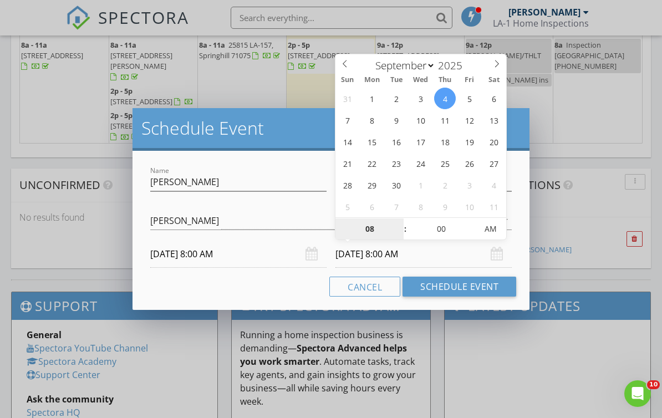
type input "09/03/2025 8:00 AM"
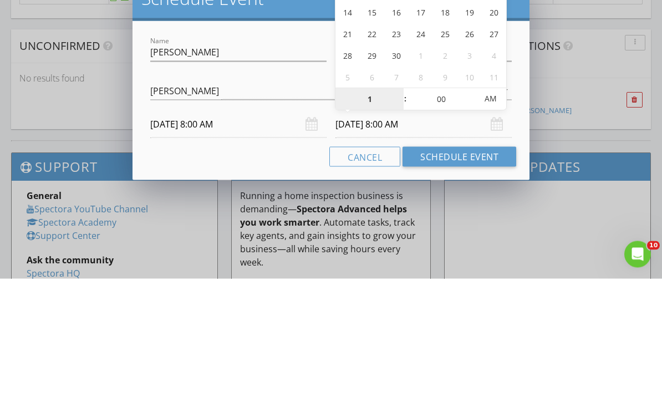
type input "11"
click at [480, 286] on button "Schedule Event" at bounding box center [459, 296] width 114 height 20
type input "09/03/2025 11:00 AM"
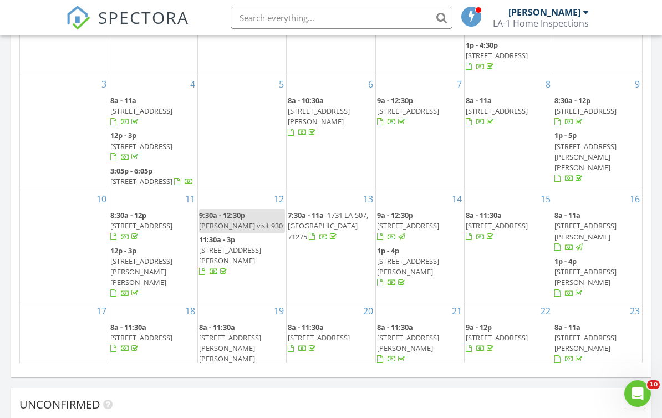
scroll to position [0, 0]
click at [398, 14] on input "text" at bounding box center [342, 18] width 222 height 22
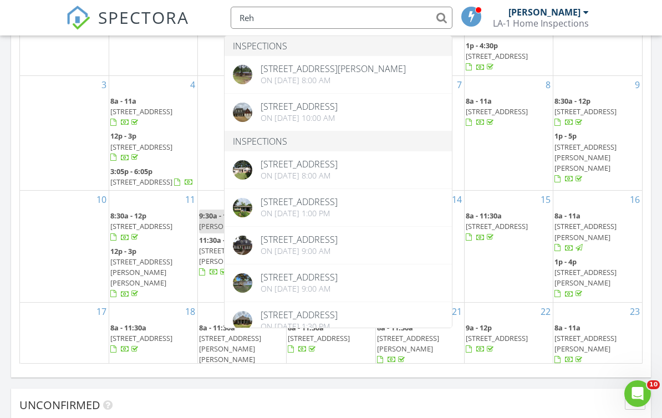
type input "Reh"
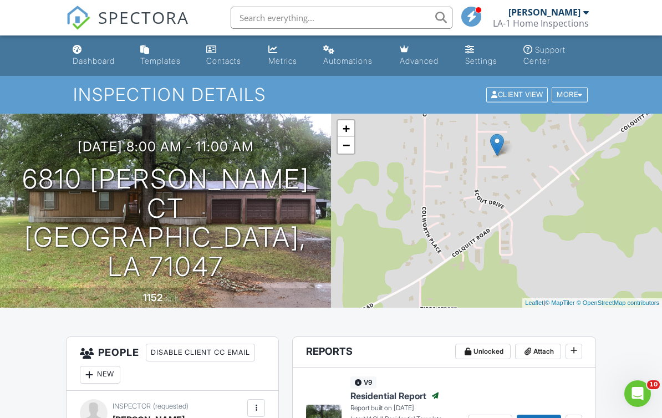
click at [84, 60] on div "Dashboard" at bounding box center [94, 60] width 42 height 9
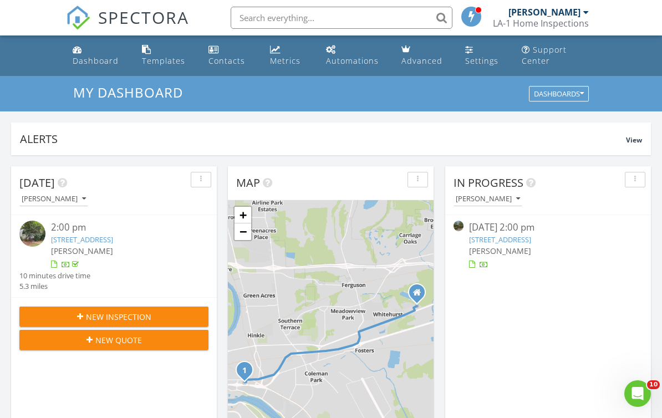
scroll to position [70, 0]
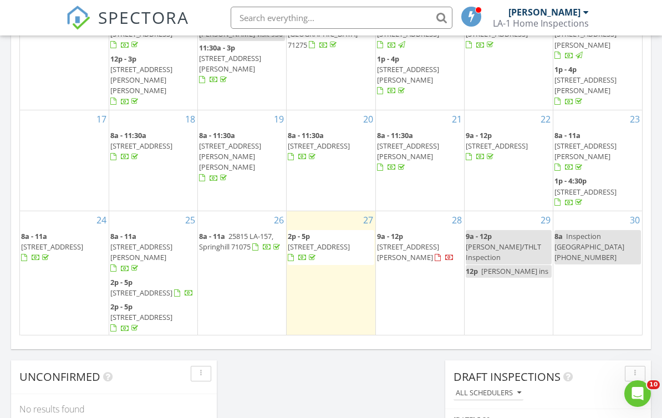
scroll to position [163, 0]
